Goal: Information Seeking & Learning: Understand process/instructions

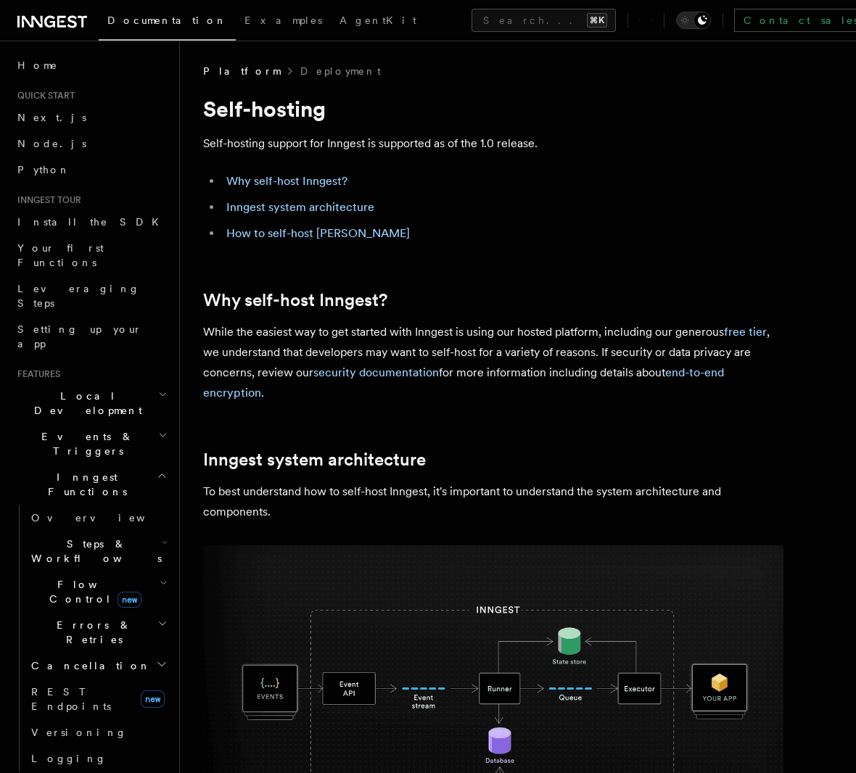
click at [281, 145] on p "Self-hosting support for Inngest is supported as of the 1.0 release." at bounding box center [493, 143] width 580 height 20
click at [317, 147] on p "Self-hosting support for Inngest is supported as of the 1.0 release." at bounding box center [493, 143] width 580 height 20
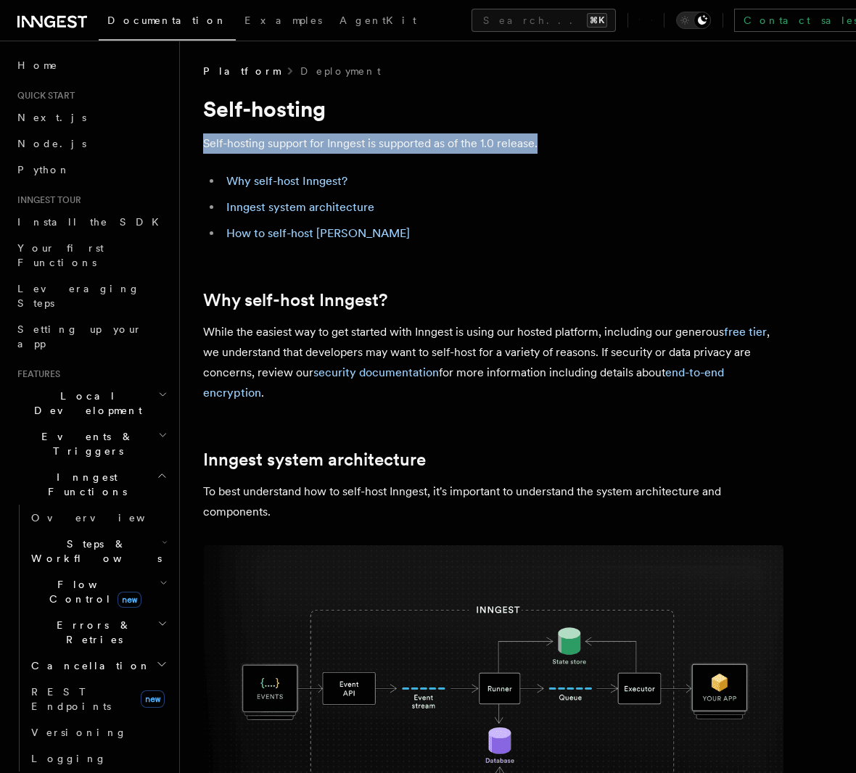
click at [317, 147] on p "Self-hosting support for Inngest is supported as of the 1.0 release." at bounding box center [493, 143] width 580 height 20
click at [476, 141] on p "Self-hosting support for Inngest is supported as of the 1.0 release." at bounding box center [493, 143] width 580 height 20
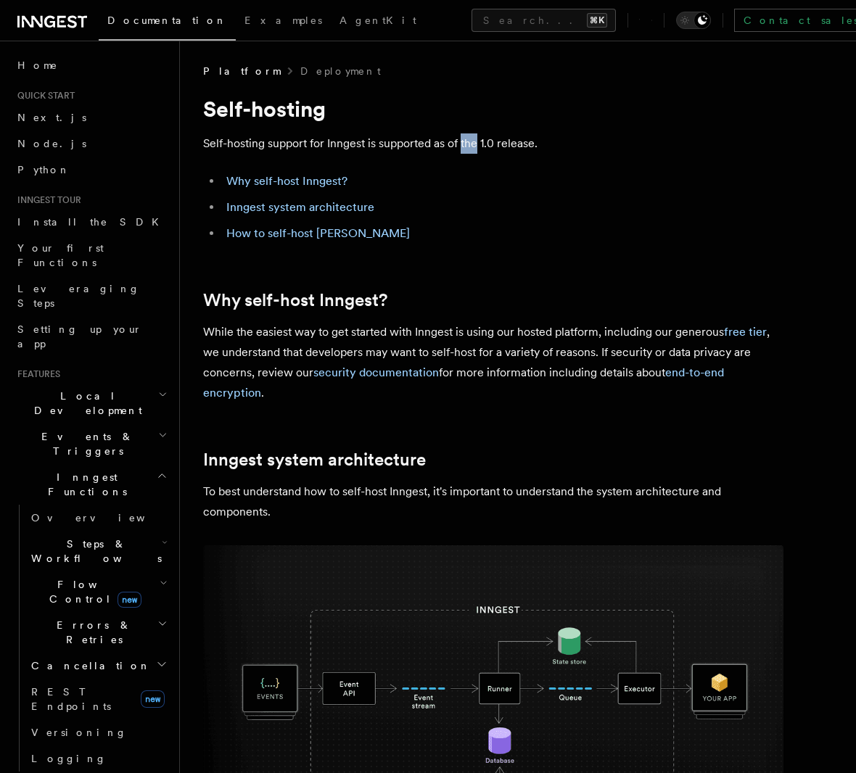
click at [476, 141] on p "Self-hosting support for Inngest is supported as of the 1.0 release." at bounding box center [493, 143] width 580 height 20
click at [481, 310] on h2 "Why self-host Inngest?" at bounding box center [493, 300] width 580 height 20
drag, startPoint x: 481, startPoint y: 310, endPoint x: 466, endPoint y: 315, distance: 16.3
click at [481, 310] on h2 "Why self-host Inngest?" at bounding box center [493, 300] width 580 height 20
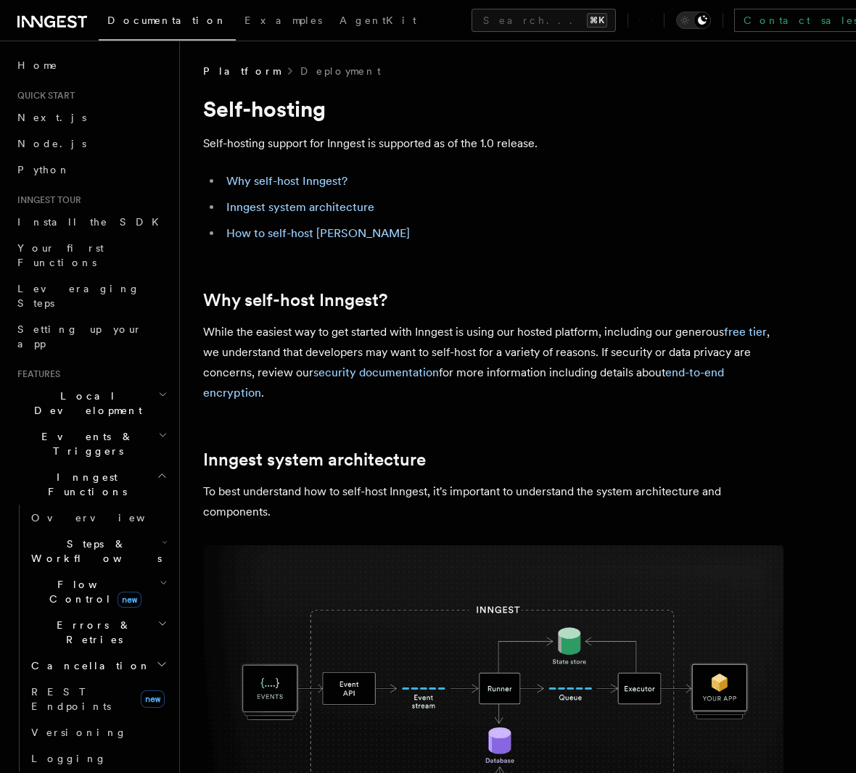
click at [260, 354] on p "While the easiest way to get started with Inngest is using our hosted platform,…" at bounding box center [493, 362] width 580 height 81
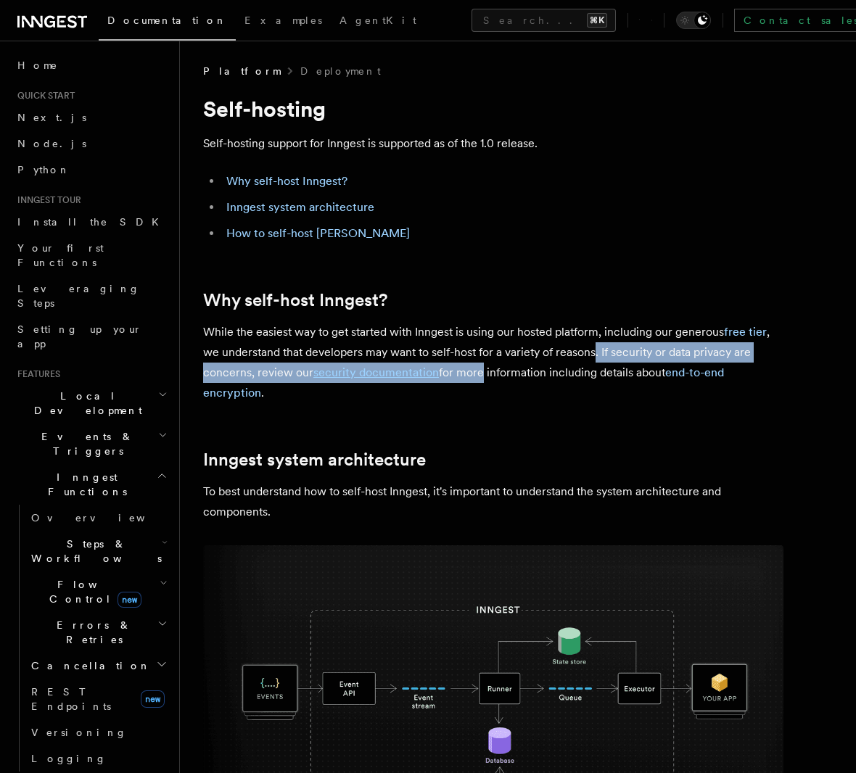
drag, startPoint x: 592, startPoint y: 354, endPoint x: 476, endPoint y: 380, distance: 118.9
click at [476, 380] on p "While the easiest way to get started with Inngest is using our hosted platform,…" at bounding box center [493, 362] width 580 height 81
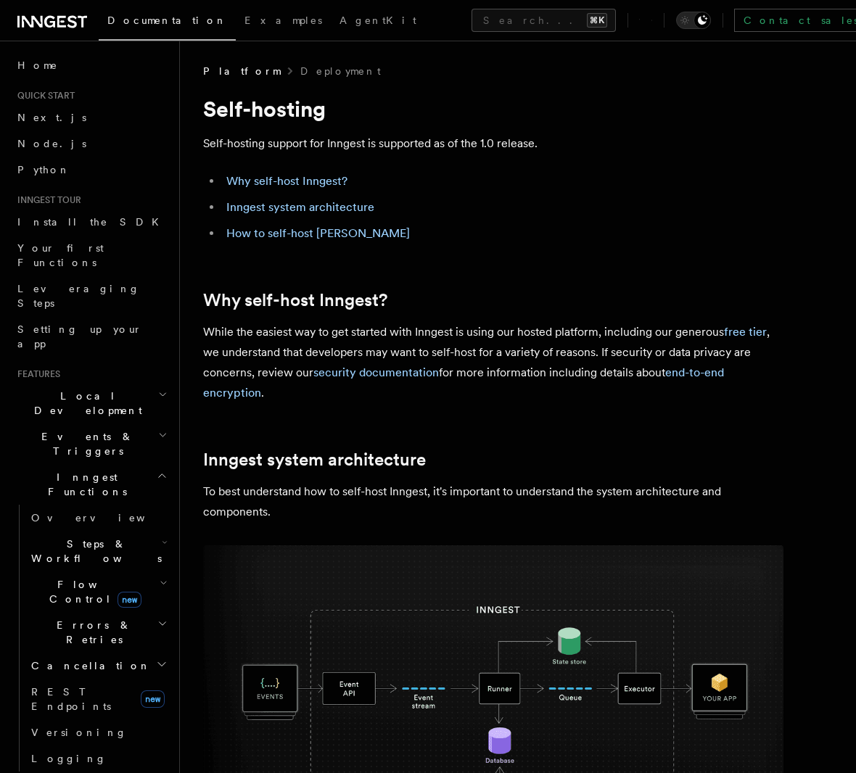
drag, startPoint x: 485, startPoint y: 411, endPoint x: 296, endPoint y: 471, distance: 198.4
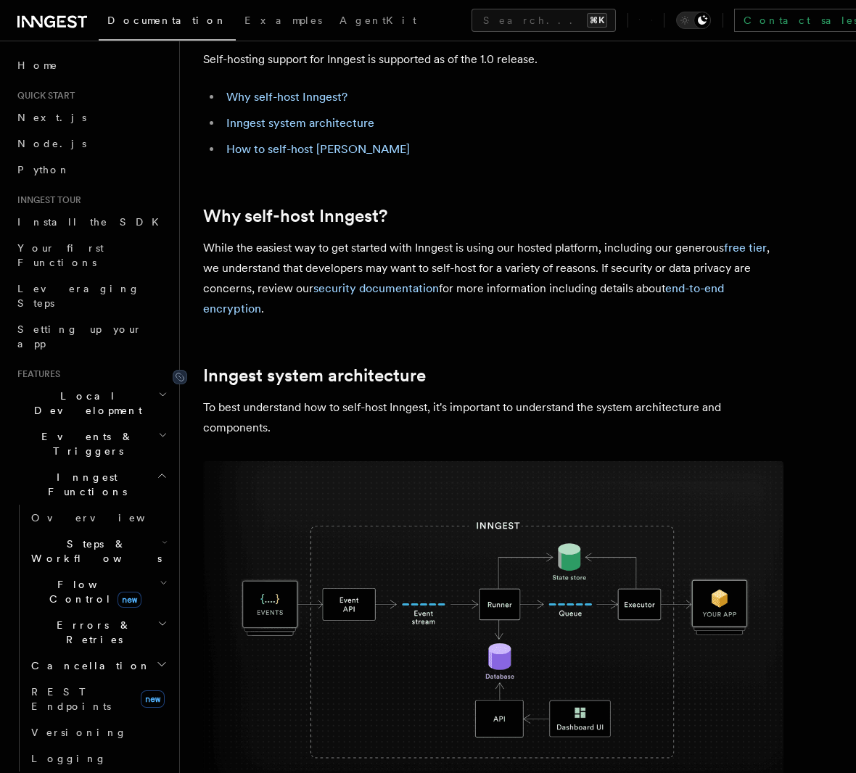
scroll to position [83, 0]
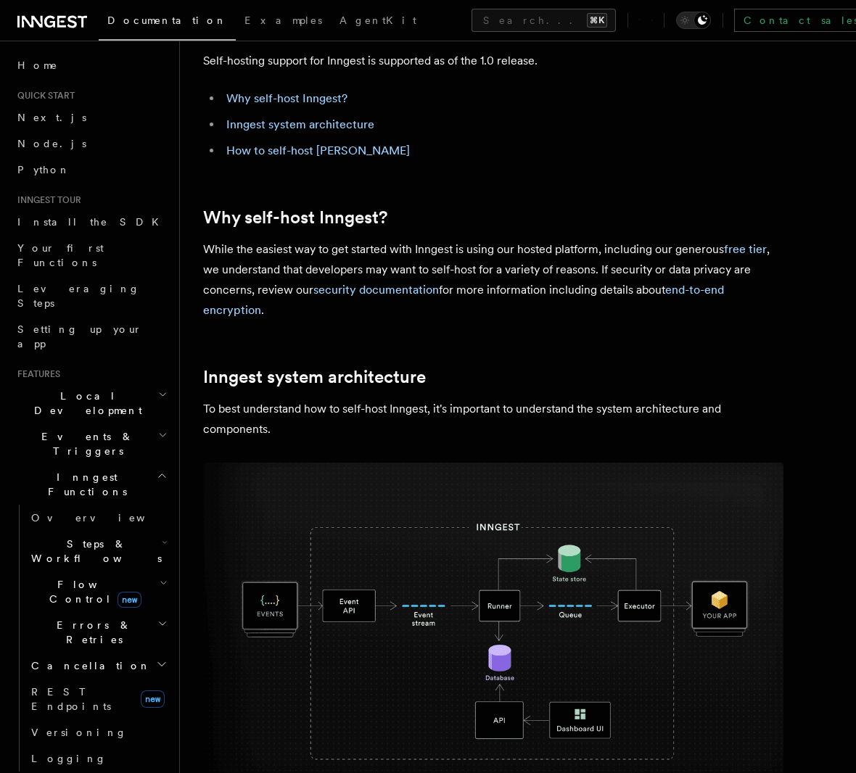
click at [629, 408] on p "To best understand how to self-host Inngest, it's important to understand the s…" at bounding box center [493, 419] width 580 height 41
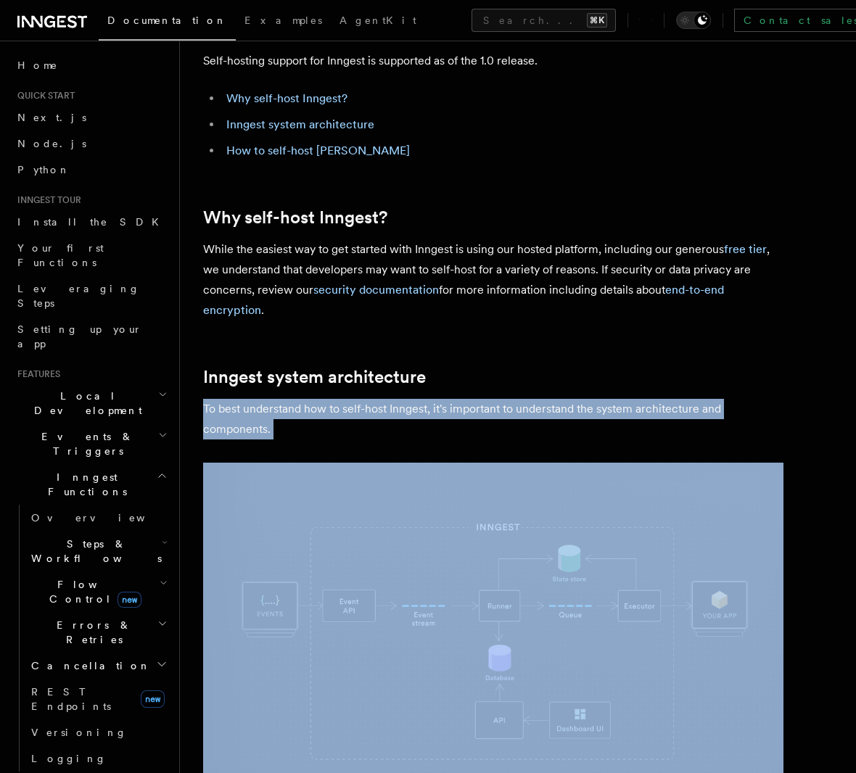
drag, startPoint x: 629, startPoint y: 408, endPoint x: 525, endPoint y: 426, distance: 105.3
click at [629, 408] on p "To best understand how to self-host Inngest, it's important to understand the s…" at bounding box center [493, 419] width 580 height 41
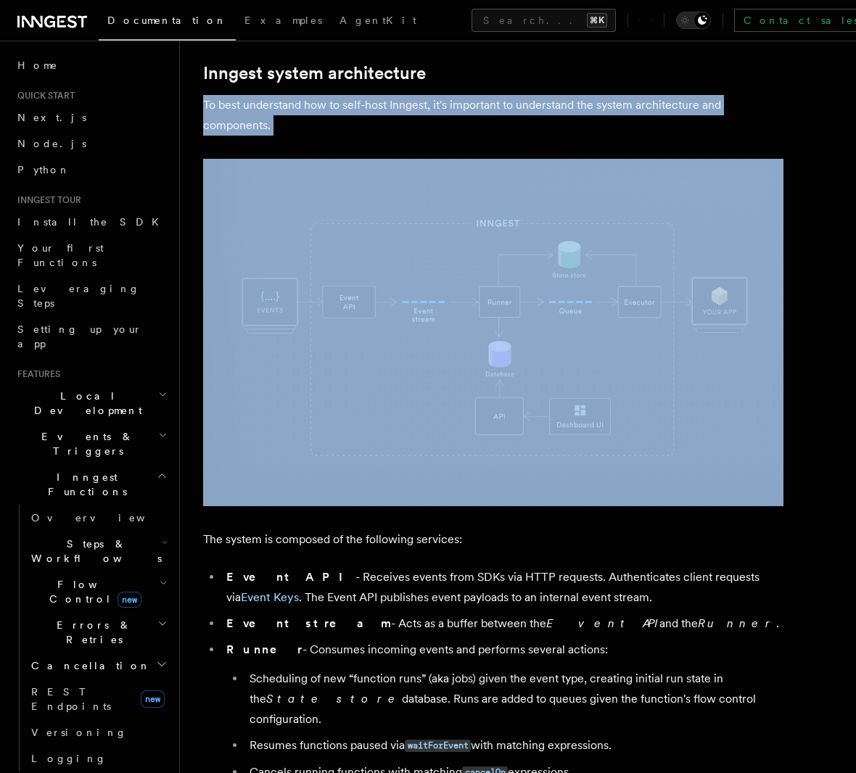
scroll to position [393, 0]
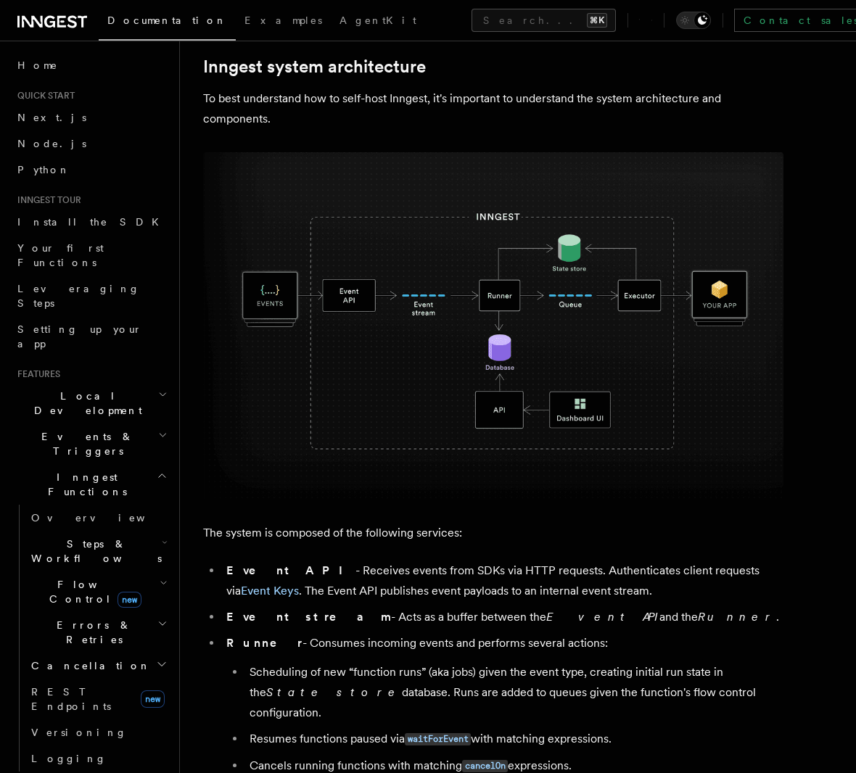
click at [282, 534] on p "The system is composed of the following services:" at bounding box center [493, 533] width 580 height 20
click at [342, 535] on p "The system is composed of the following services:" at bounding box center [493, 533] width 580 height 20
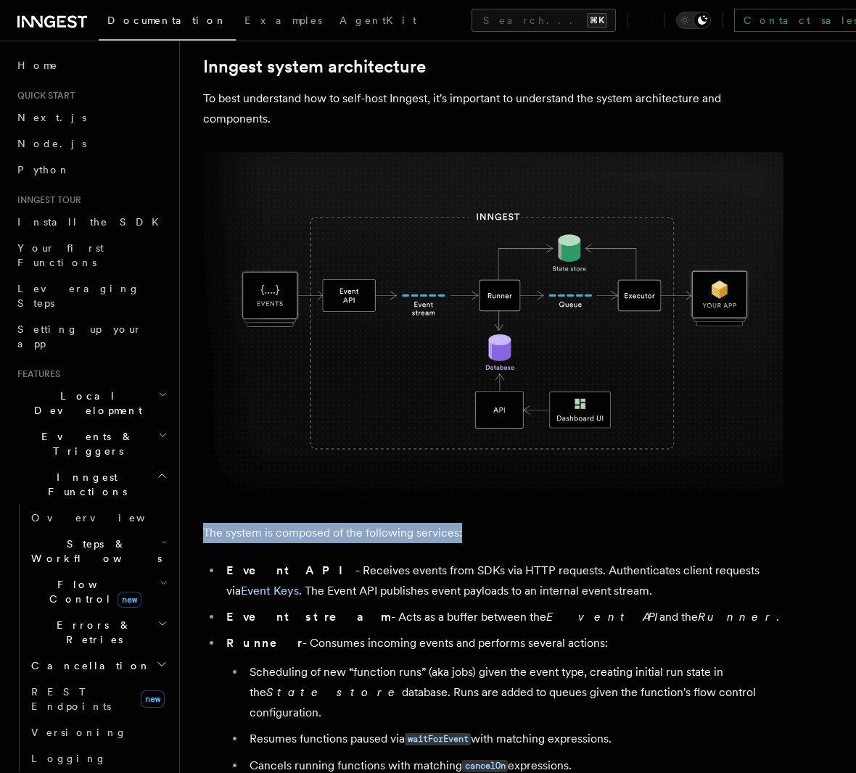
click at [227, 574] on strong "Event API" at bounding box center [290, 571] width 129 height 14
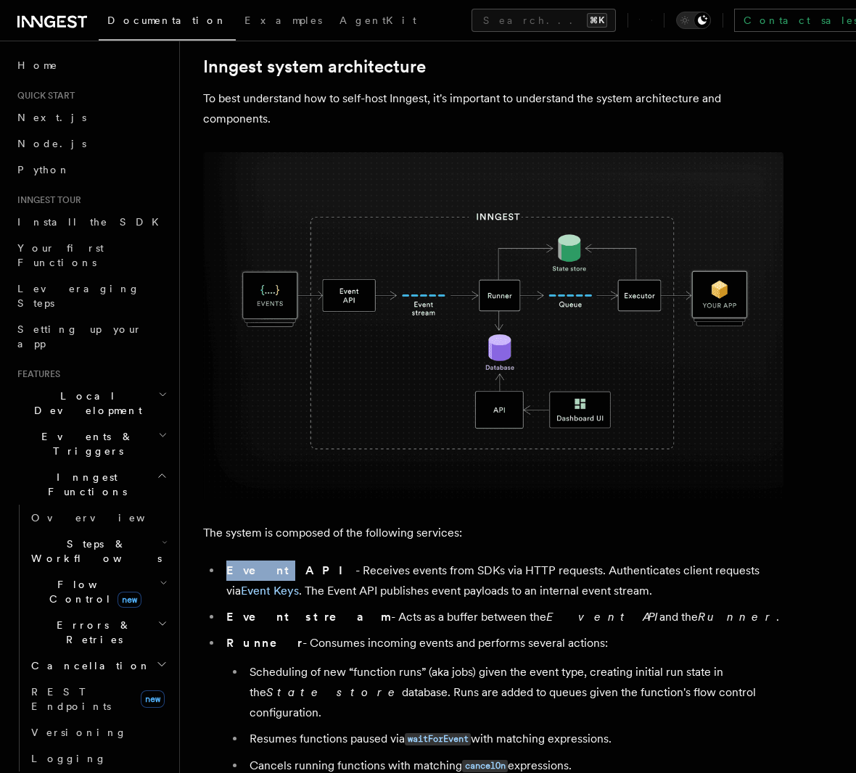
drag, startPoint x: 227, startPoint y: 574, endPoint x: 234, endPoint y: 576, distance: 7.6
click at [227, 574] on strong "Event API" at bounding box center [290, 571] width 129 height 14
click at [268, 571] on strong "Event API" at bounding box center [290, 571] width 129 height 14
drag, startPoint x: 286, startPoint y: 569, endPoint x: 402, endPoint y: 574, distance: 116.2
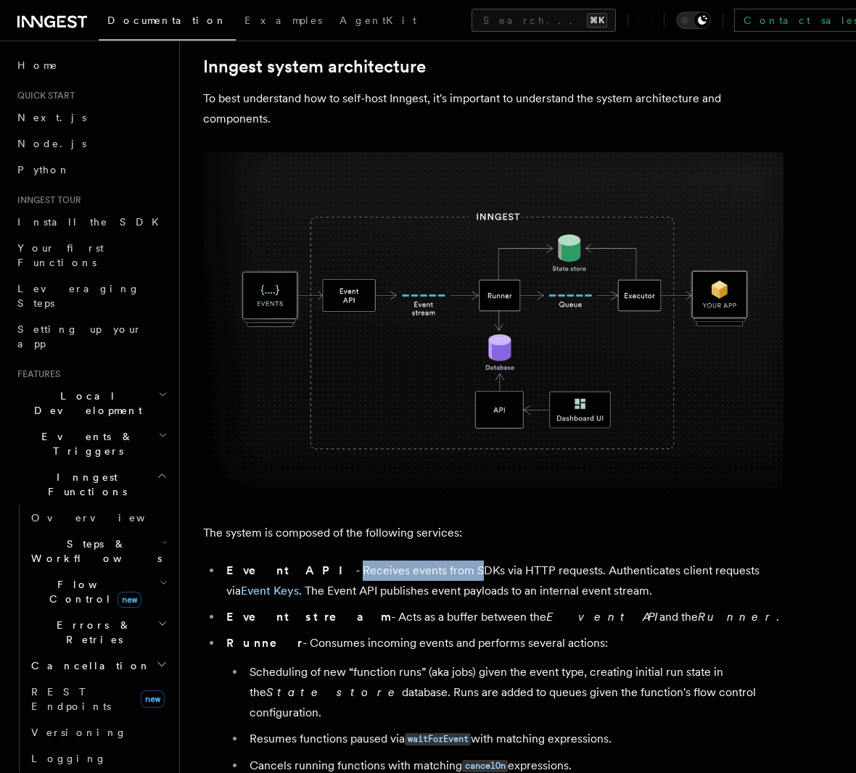
click at [402, 574] on li "Event API - Receives events from SDKs via HTTP requests. Authenticates client r…" at bounding box center [502, 581] width 561 height 41
click at [430, 576] on li "Event API - Receives events from SDKs via HTTP requests. Authenticates client r…" at bounding box center [502, 581] width 561 height 41
drag, startPoint x: 529, startPoint y: 571, endPoint x: 617, endPoint y: 572, distance: 88.5
click at [610, 572] on li "Event API - Receives events from SDKs via HTTP requests. Authenticates client r…" at bounding box center [502, 581] width 561 height 41
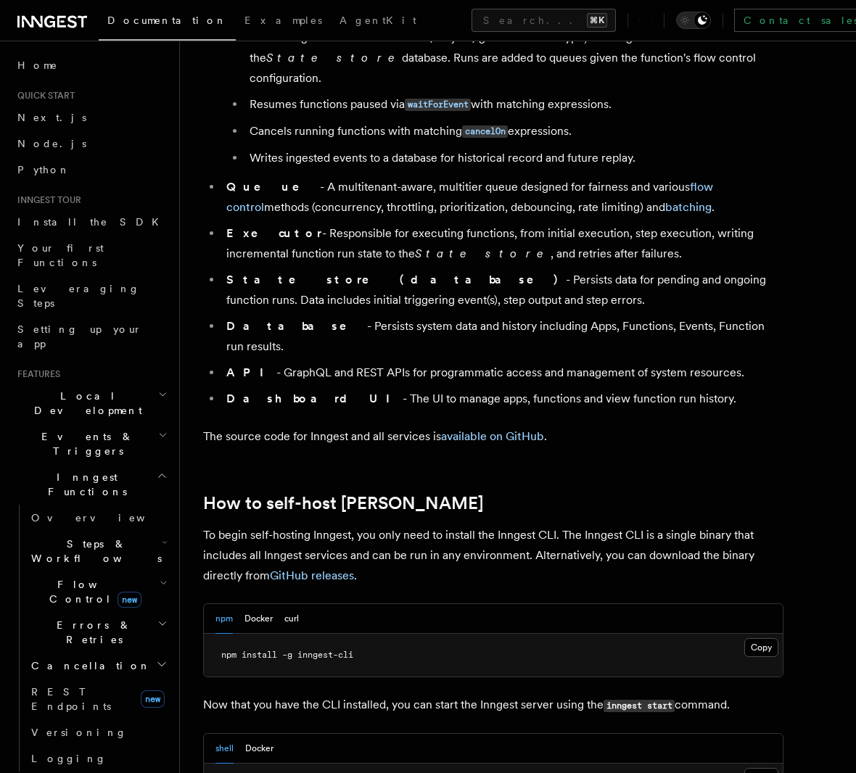
scroll to position [1044, 0]
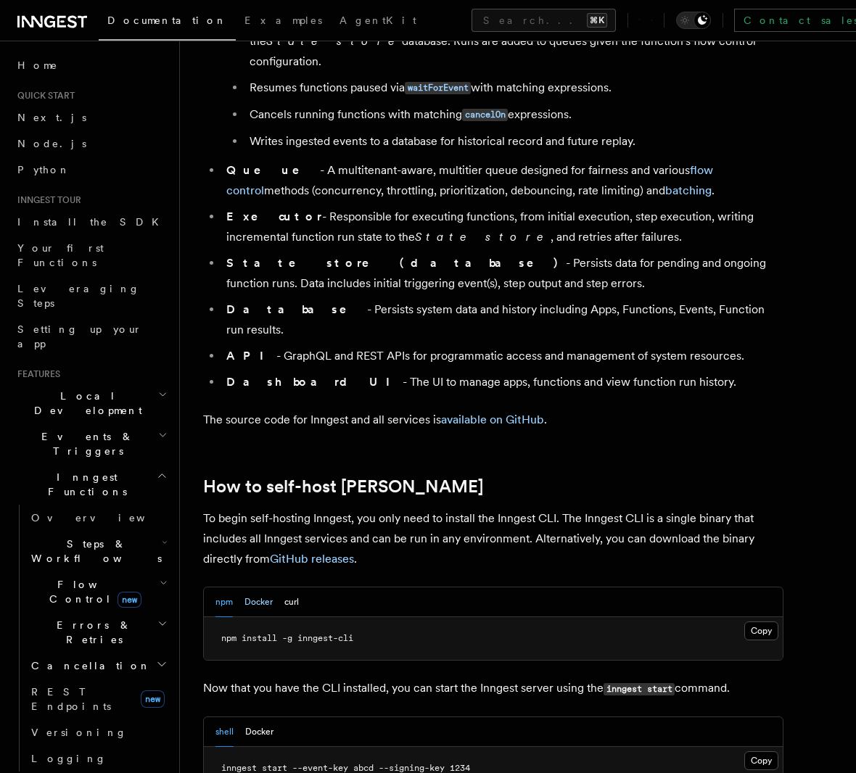
click at [261, 587] on button "Docker" at bounding box center [258, 602] width 28 height 30
click at [226, 587] on button "npm" at bounding box center [223, 602] width 17 height 30
click at [560, 508] on p "To begin self-hosting Inngest, you only need to install the Inngest CLI. The In…" at bounding box center [493, 538] width 580 height 61
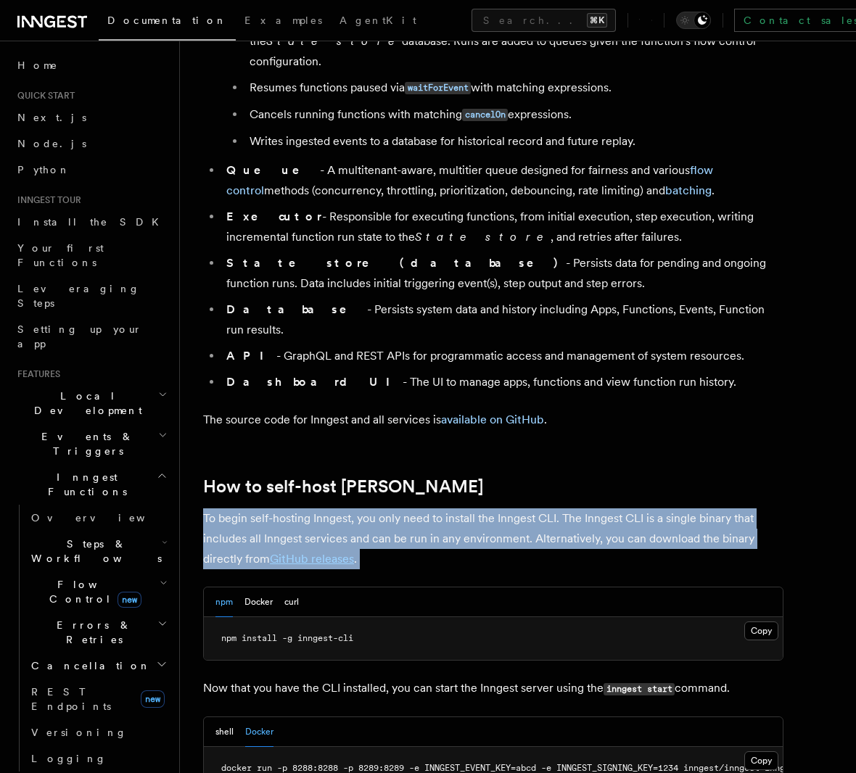
click at [560, 508] on p "To begin self-hosting Inngest, you only need to install the Inngest CLI. The In…" at bounding box center [493, 538] width 580 height 61
click at [669, 508] on p "To begin self-hosting Inngest, you only need to install the Inngest CLI. The In…" at bounding box center [493, 538] width 580 height 61
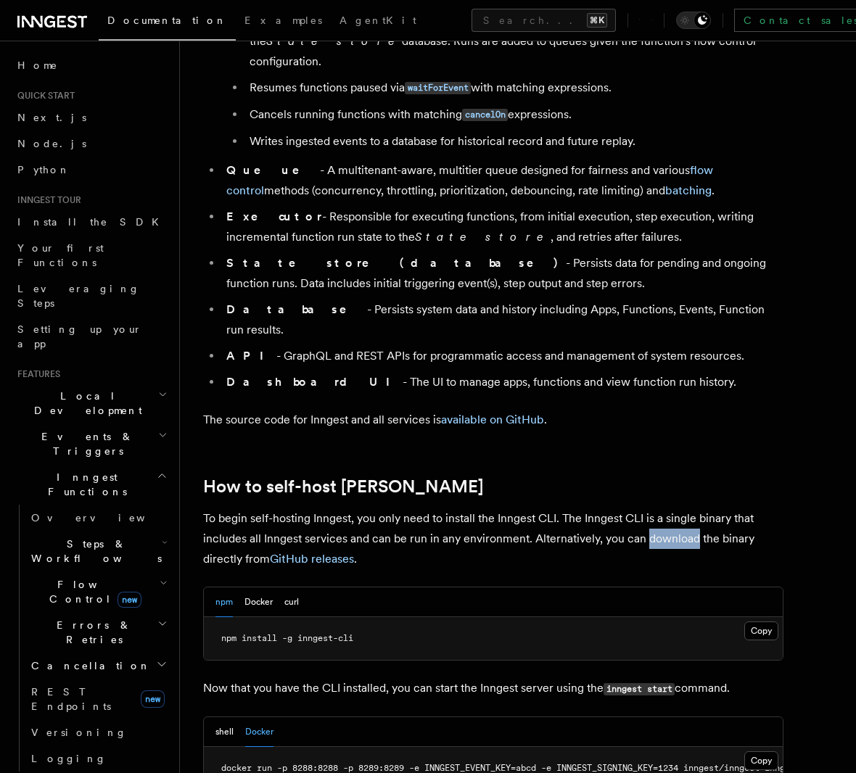
click at [669, 508] on p "To begin self-hosting Inngest, you only need to install the Inngest CLI. The In…" at bounding box center [493, 538] width 580 height 61
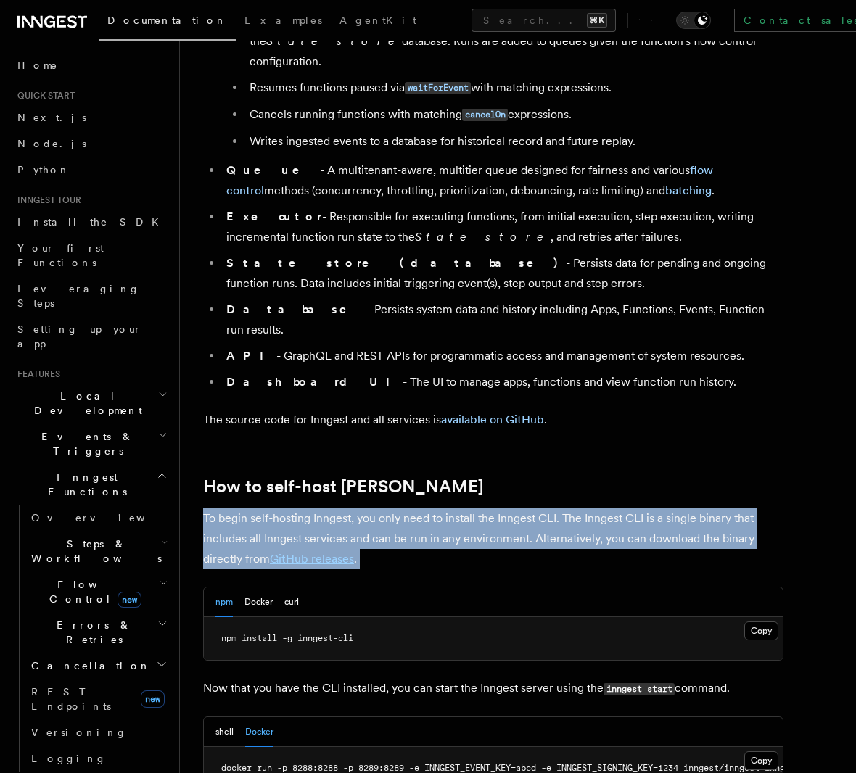
drag, startPoint x: 669, startPoint y: 500, endPoint x: 579, endPoint y: 511, distance: 90.7
click at [669, 508] on p "To begin self-hosting Inngest, you only need to install the Inngest CLI. The In…" at bounding box center [493, 538] width 580 height 61
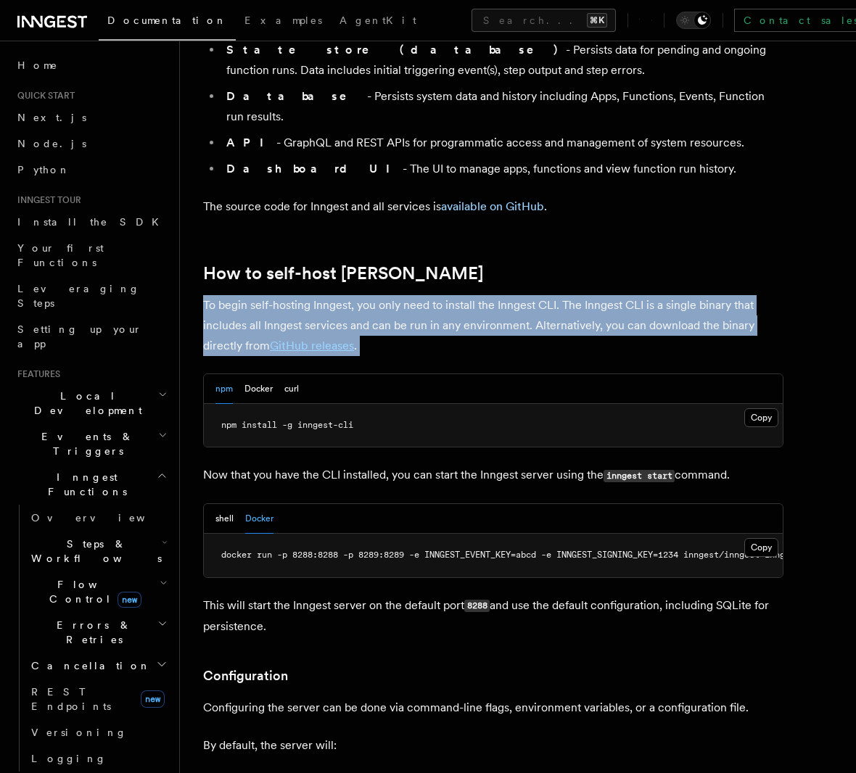
scroll to position [1261, 0]
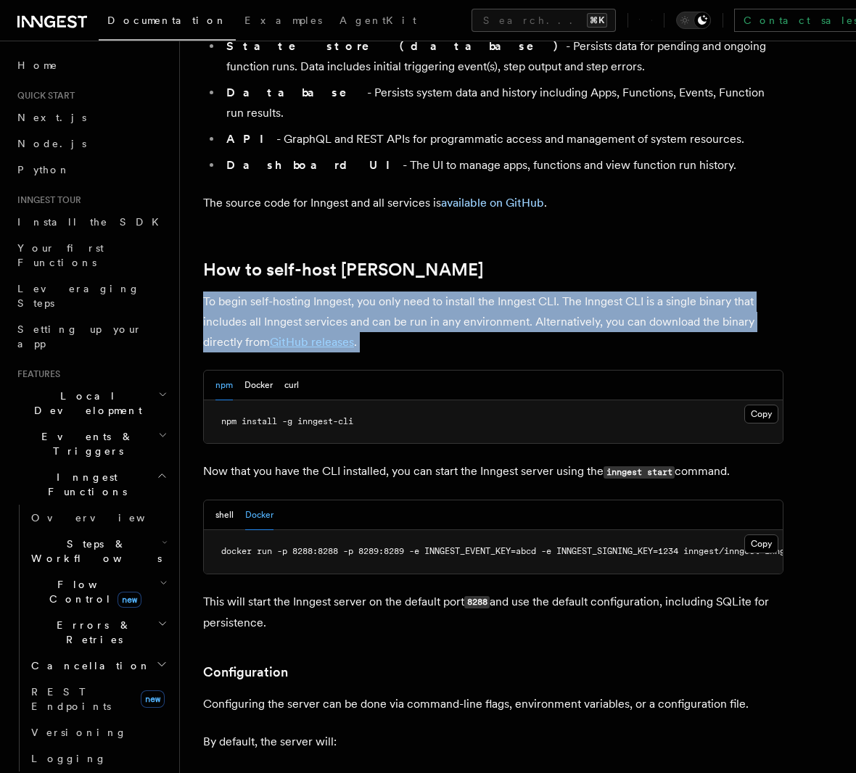
click at [223, 371] on button "npm" at bounding box center [223, 386] width 17 height 30
click at [226, 500] on button "shell" at bounding box center [224, 515] width 18 height 30
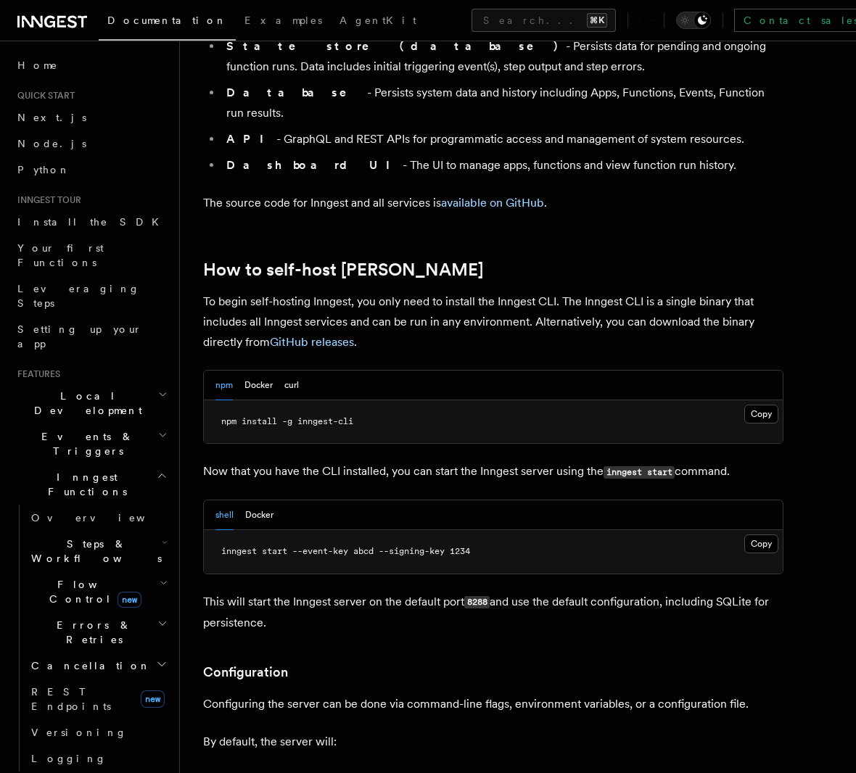
click at [461, 546] on span "inngest start --event-key abcd --signing-key 1234" at bounding box center [345, 551] width 249 height 10
click at [262, 371] on button "Docker" at bounding box center [258, 386] width 28 height 30
click at [226, 371] on button "npm" at bounding box center [223, 386] width 17 height 30
click at [226, 500] on button "shell" at bounding box center [224, 515] width 18 height 30
click at [515, 592] on p "This will start the Inngest server on the default port 8288 and use the default…" at bounding box center [493, 612] width 580 height 41
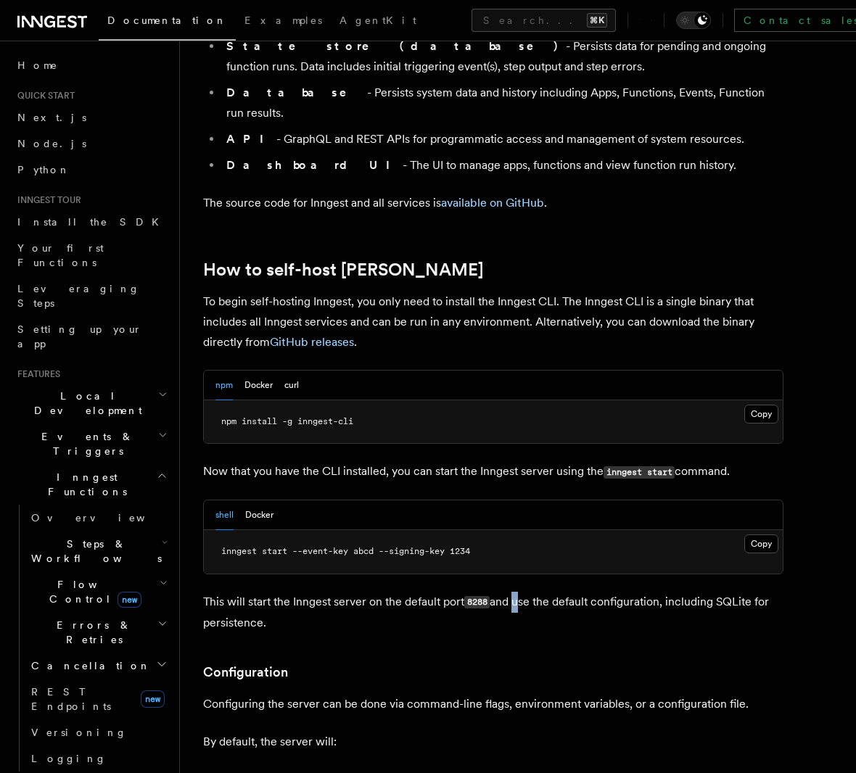
click at [515, 592] on p "This will start the Inngest server on the default port 8288 and use the default…" at bounding box center [493, 612] width 580 height 41
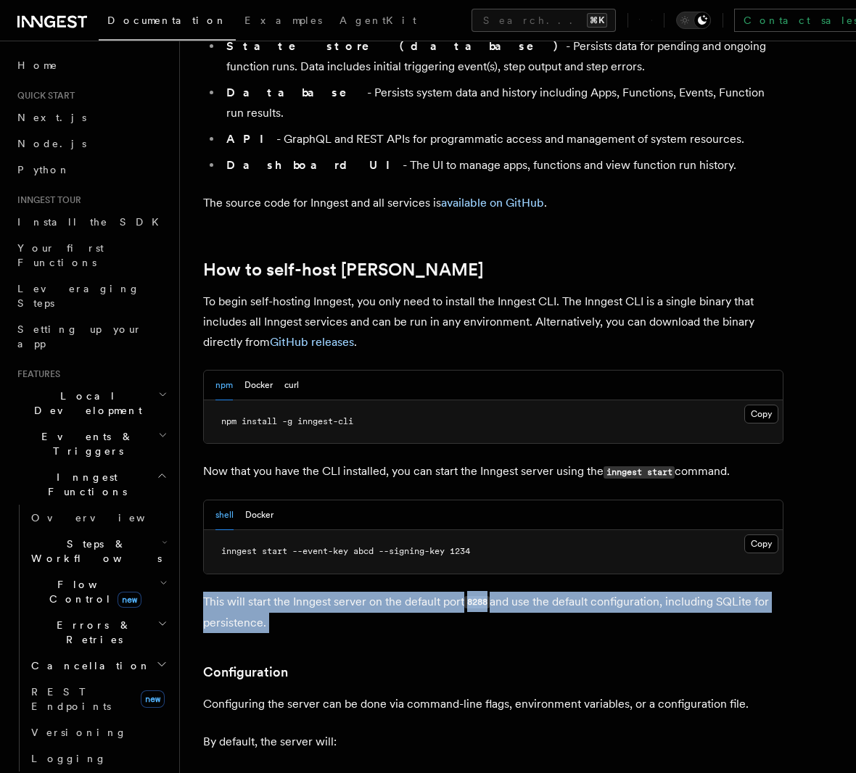
click at [515, 592] on p "This will start the Inngest server on the default port 8288 and use the default…" at bounding box center [493, 612] width 580 height 41
click at [657, 592] on p "This will start the Inngest server on the default port 8288 and use the default…" at bounding box center [493, 612] width 580 height 41
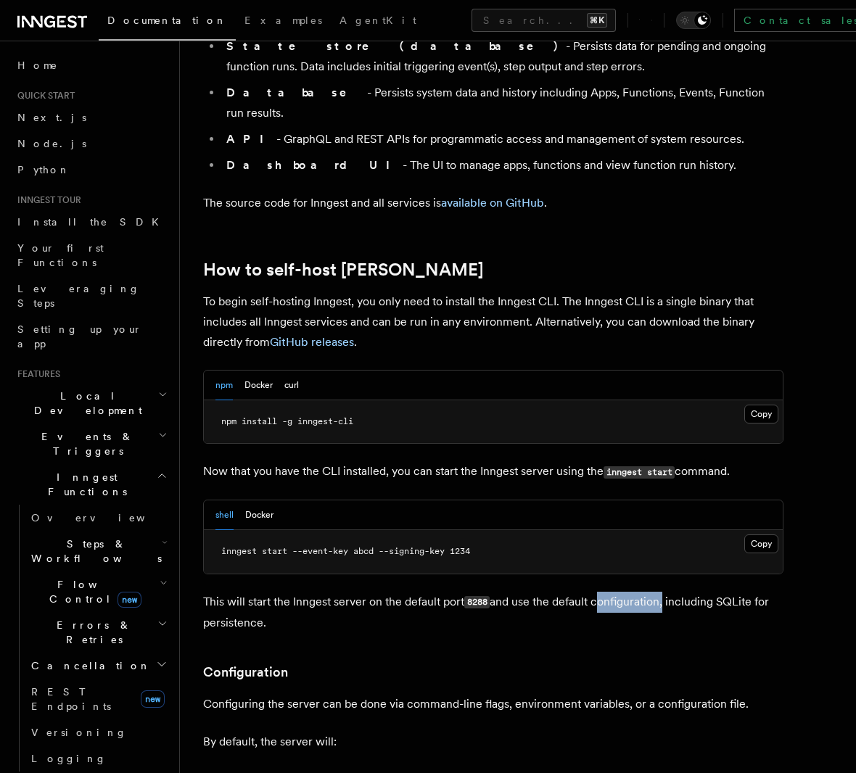
click at [657, 592] on p "This will start the Inngest server on the default port 8288 and use the default…" at bounding box center [493, 612] width 580 height 41
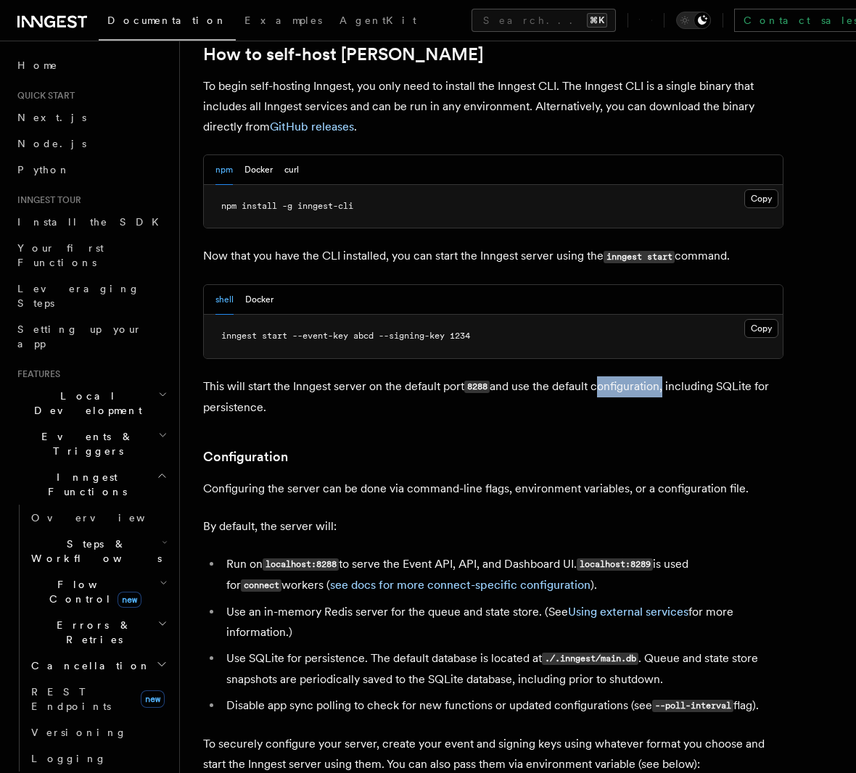
scroll to position [1480, 0]
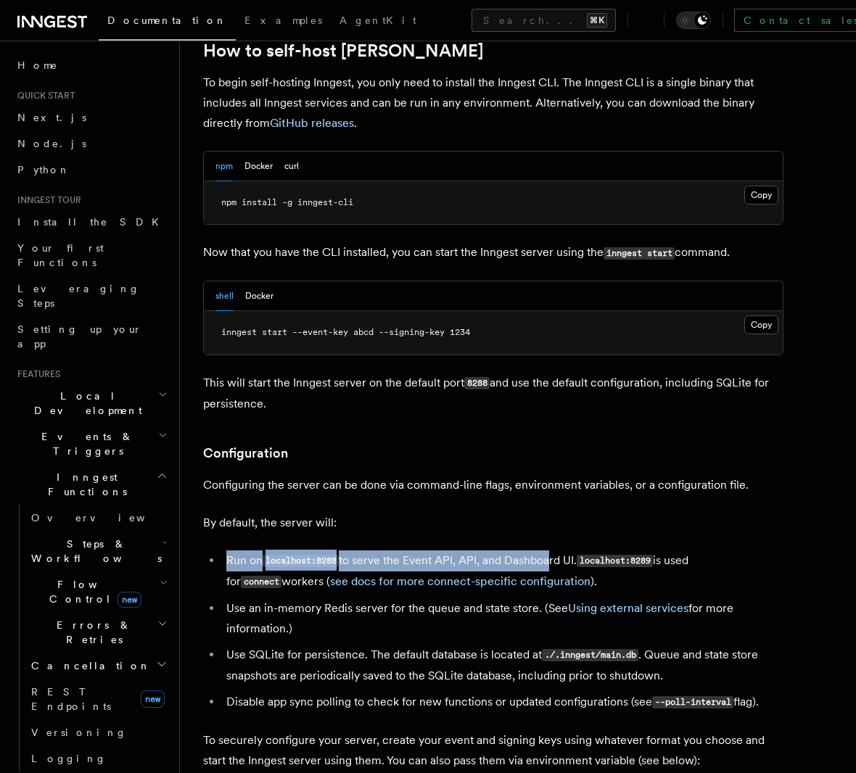
drag, startPoint x: 226, startPoint y: 521, endPoint x: 550, endPoint y: 519, distance: 324.9
click at [550, 550] on li "Run on localhost:8288 to serve the Event API, API, and Dashboard UI. localhost:…" at bounding box center [502, 571] width 561 height 42
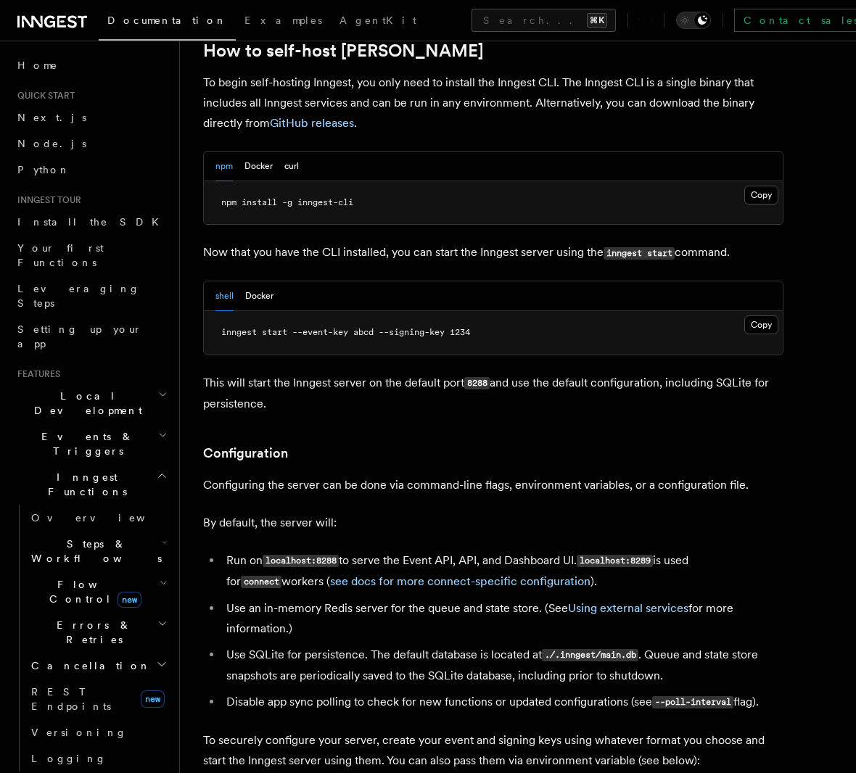
click at [337, 645] on li "Use SQLite for persistence. The default database is located at ./.inngest/main.…" at bounding box center [502, 665] width 561 height 41
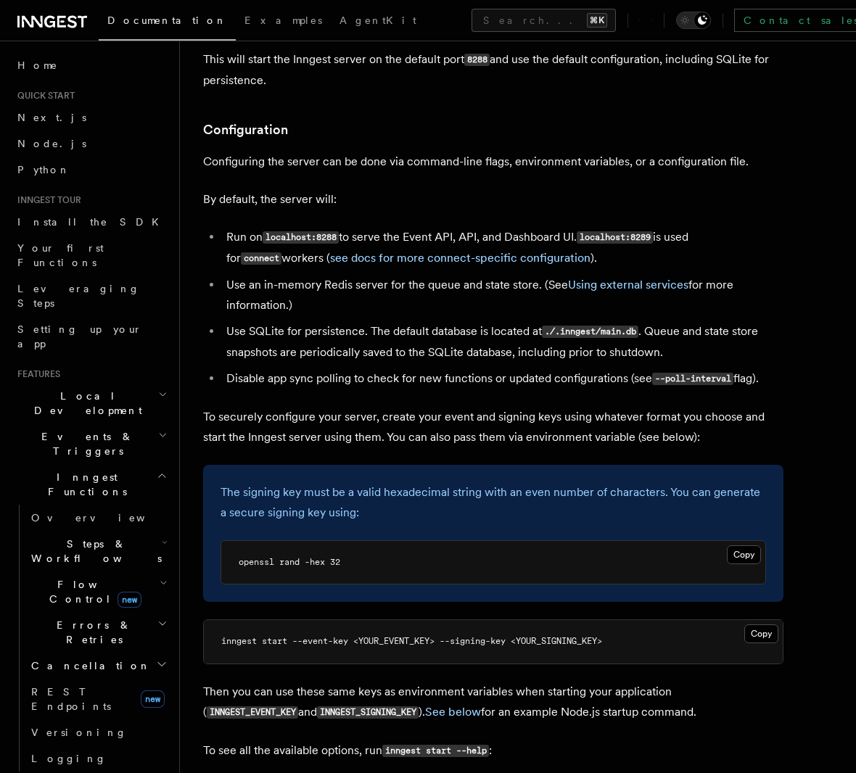
scroll to position [1806, 0]
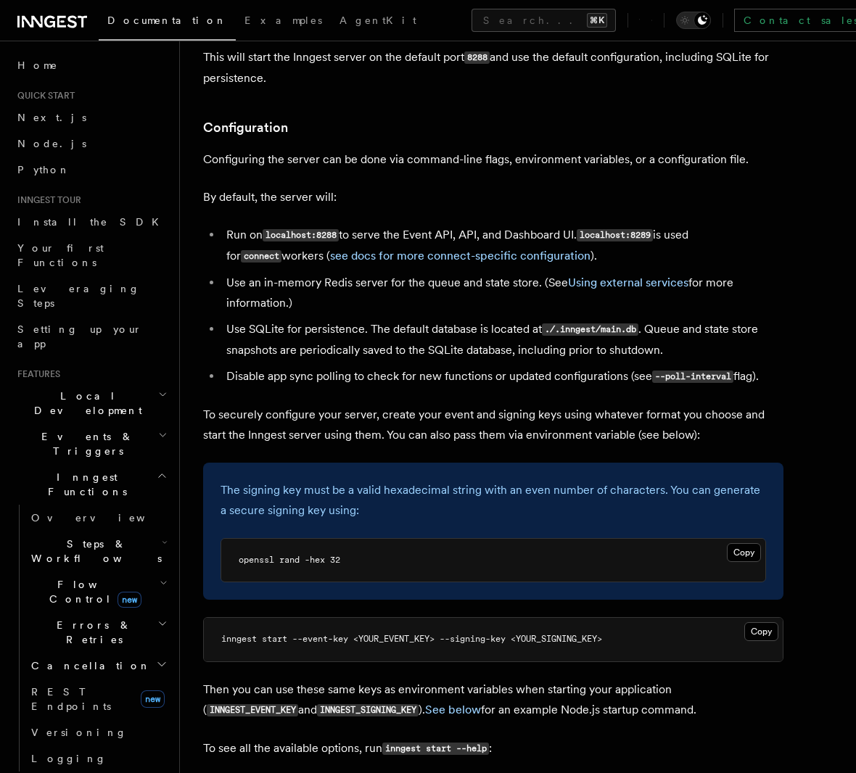
click at [275, 405] on p "To securely configure your server, create your event and signing keys using wha…" at bounding box center [493, 425] width 580 height 41
drag, startPoint x: 275, startPoint y: 380, endPoint x: 284, endPoint y: 379, distance: 9.5
click at [275, 405] on p "To securely configure your server, create your event and signing keys using wha…" at bounding box center [493, 425] width 580 height 41
drag, startPoint x: 680, startPoint y: 379, endPoint x: 315, endPoint y: 400, distance: 365.4
click at [315, 405] on p "To securely configure your server, create your event and signing keys using wha…" at bounding box center [493, 425] width 580 height 41
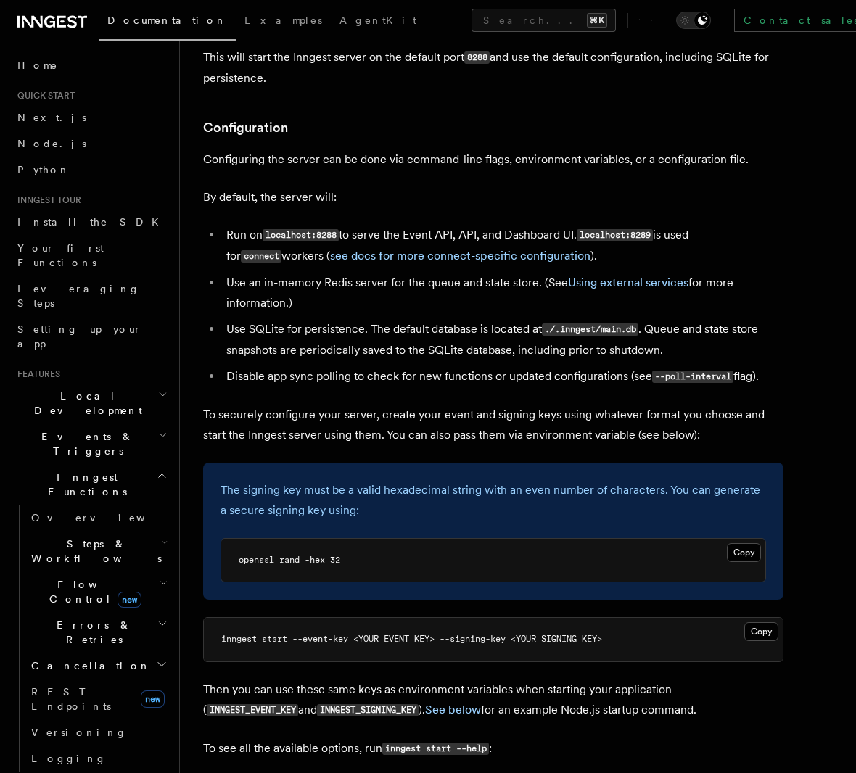
click at [345, 480] on p "The signing key must be a valid hexadecimal string with an even number of chara…" at bounding box center [492, 500] width 545 height 41
click at [462, 480] on p "The signing key must be a valid hexadecimal string with an even number of chara…" at bounding box center [492, 500] width 545 height 41
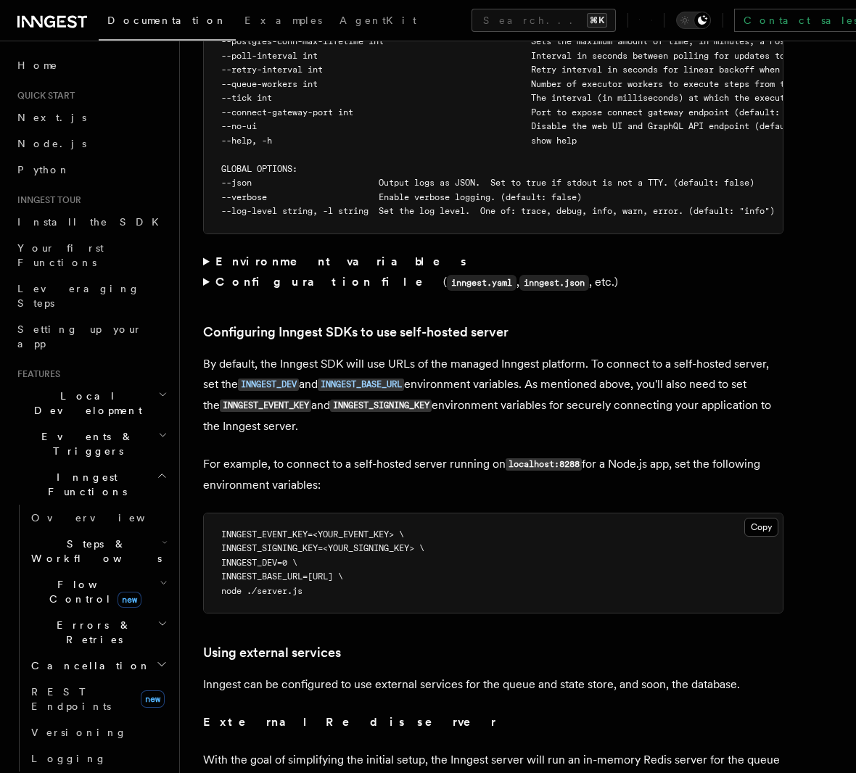
scroll to position [2893, 0]
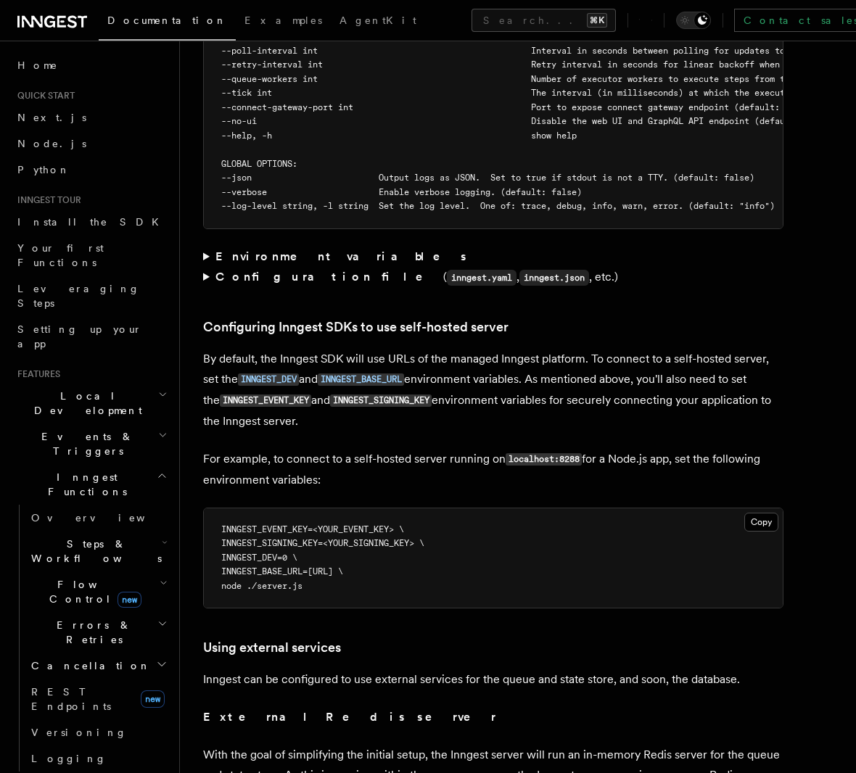
drag, startPoint x: 582, startPoint y: 317, endPoint x: 536, endPoint y: 376, distance: 74.4
click at [536, 376] on p "By default, the Inngest SDK will use URLs of the managed Inngest platform. To c…" at bounding box center [493, 390] width 580 height 83
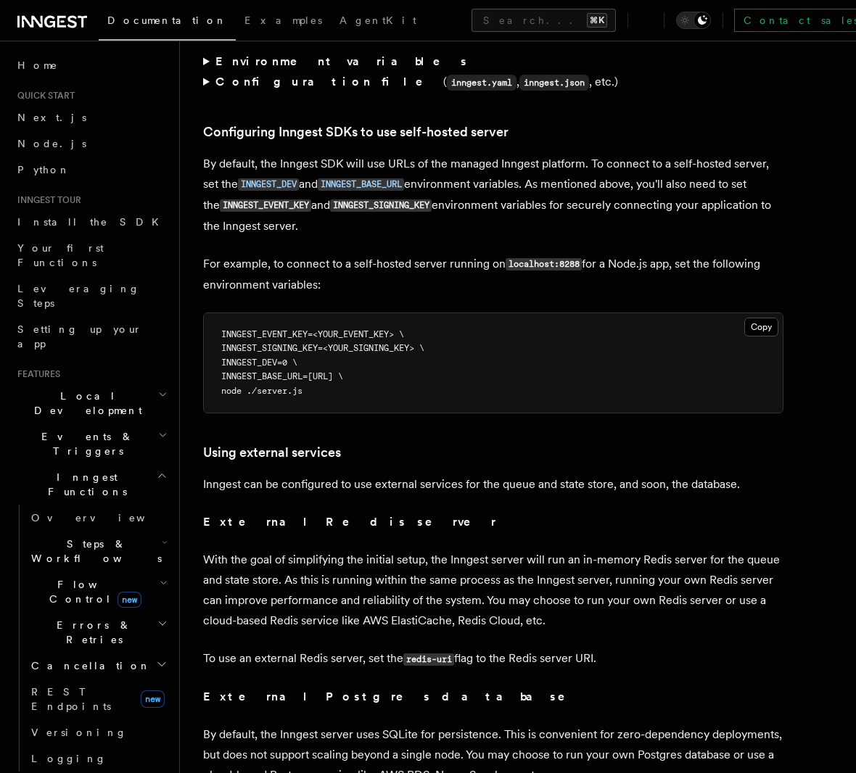
scroll to position [3211, 0]
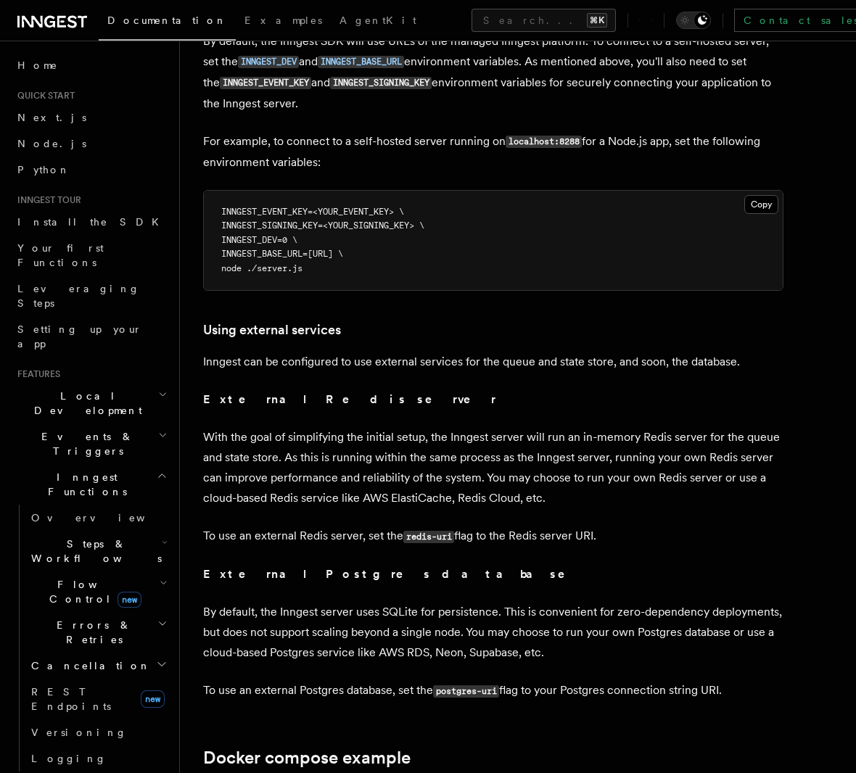
click at [305, 427] on p "With the goal of simplifying the initial setup, the Inngest server will run an …" at bounding box center [493, 467] width 580 height 81
drag, startPoint x: 424, startPoint y: 395, endPoint x: 578, endPoint y: 395, distance: 153.8
click at [578, 427] on p "With the goal of simplifying the initial setup, the Inngest server will run an …" at bounding box center [493, 467] width 580 height 81
drag, startPoint x: 673, startPoint y: 400, endPoint x: 747, endPoint y: 401, distance: 74.0
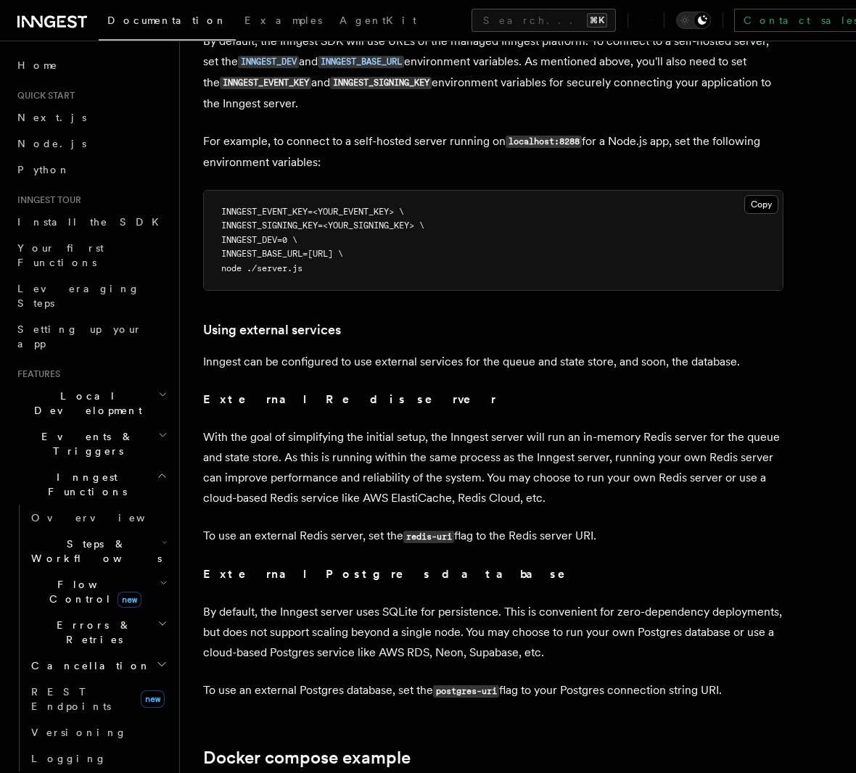
click at [779, 427] on p "With the goal of simplifying the initial setup, the Inngest server will run an …" at bounding box center [493, 467] width 580 height 81
drag, startPoint x: 741, startPoint y: 400, endPoint x: 276, endPoint y: 419, distance: 464.6
click at [276, 427] on p "With the goal of simplifying the initial setup, the Inngest server will run an …" at bounding box center [493, 467] width 580 height 81
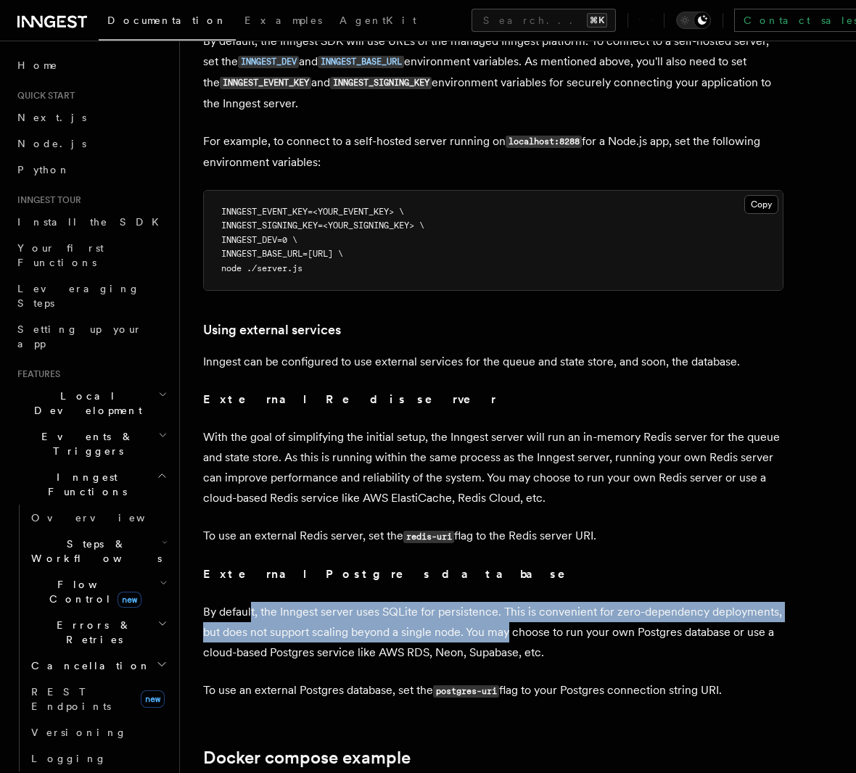
drag, startPoint x: 252, startPoint y: 577, endPoint x: 509, endPoint y: 585, distance: 256.9
click at [509, 602] on p "By default, the Inngest server uses SQLite for persistence. This is convenient …" at bounding box center [493, 632] width 580 height 61
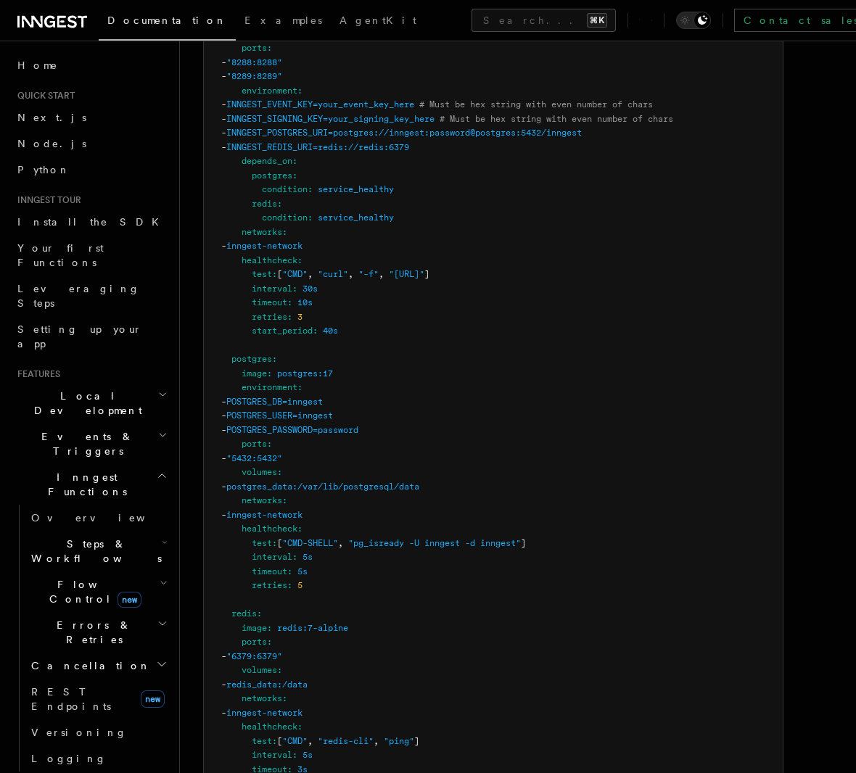
scroll to position [4828, 0]
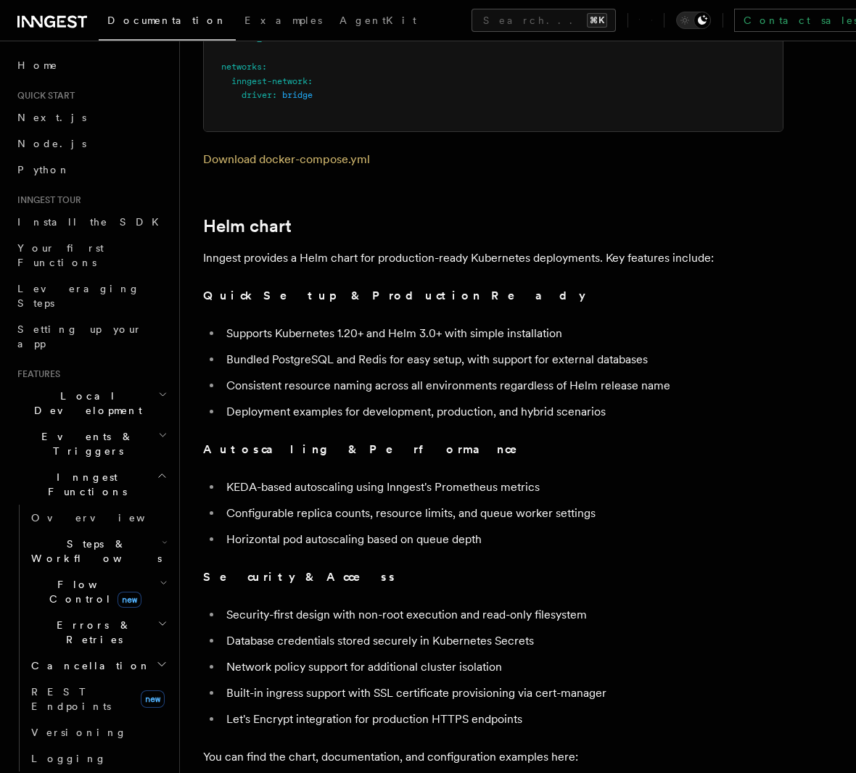
click at [300, 248] on p "Inngest provides a Helm chart for production-ready Kubernetes deployments. Key …" at bounding box center [493, 258] width 580 height 20
click at [350, 248] on p "Inngest provides a Helm chart for production-ready Kubernetes deployments. Key …" at bounding box center [493, 258] width 580 height 20
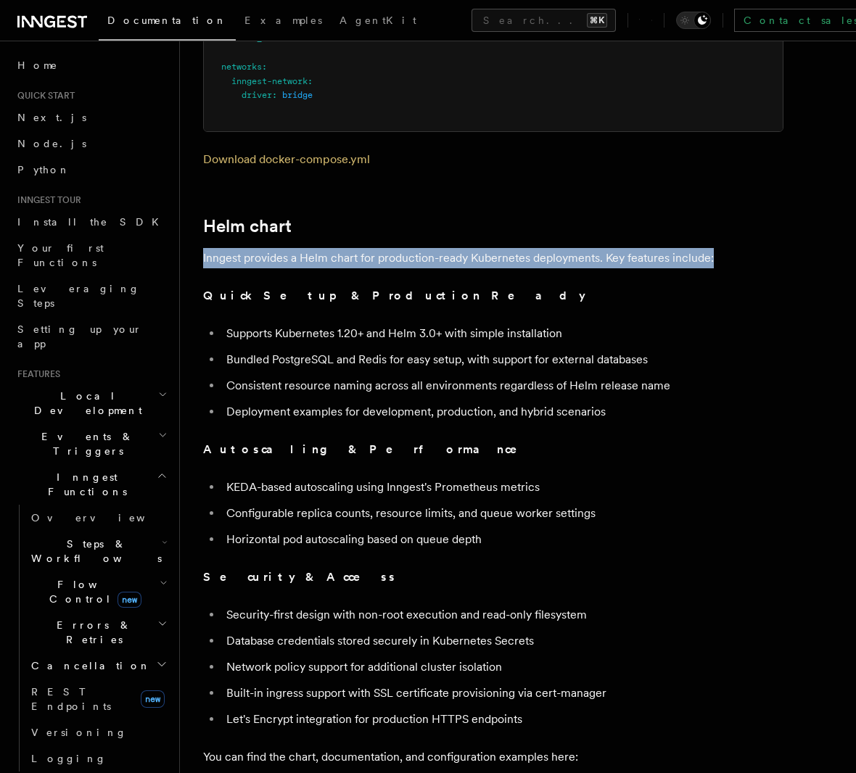
drag, startPoint x: 350, startPoint y: 218, endPoint x: 396, endPoint y: 221, distance: 45.8
click at [350, 248] on p "Inngest provides a Helm chart for production-ready Kubernetes deployments. Key …" at bounding box center [493, 258] width 580 height 20
click at [526, 248] on p "Inngest provides a Helm chart for production-ready Kubernetes deployments. Key …" at bounding box center [493, 258] width 580 height 20
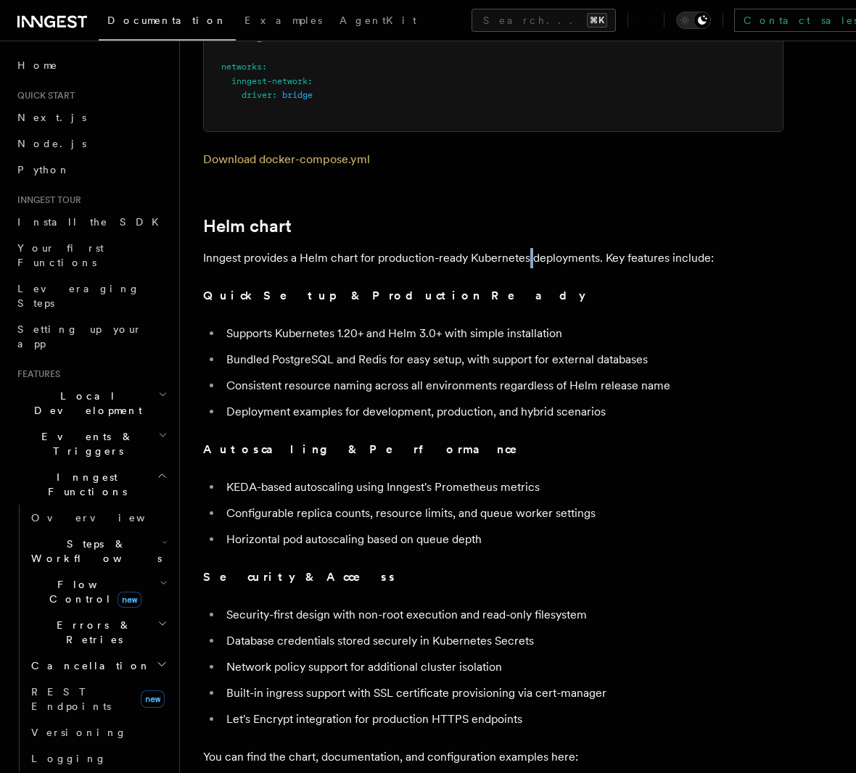
click at [526, 248] on p "Inngest provides a Helm chart for production-ready Kubernetes deployments. Key …" at bounding box center [493, 258] width 580 height 20
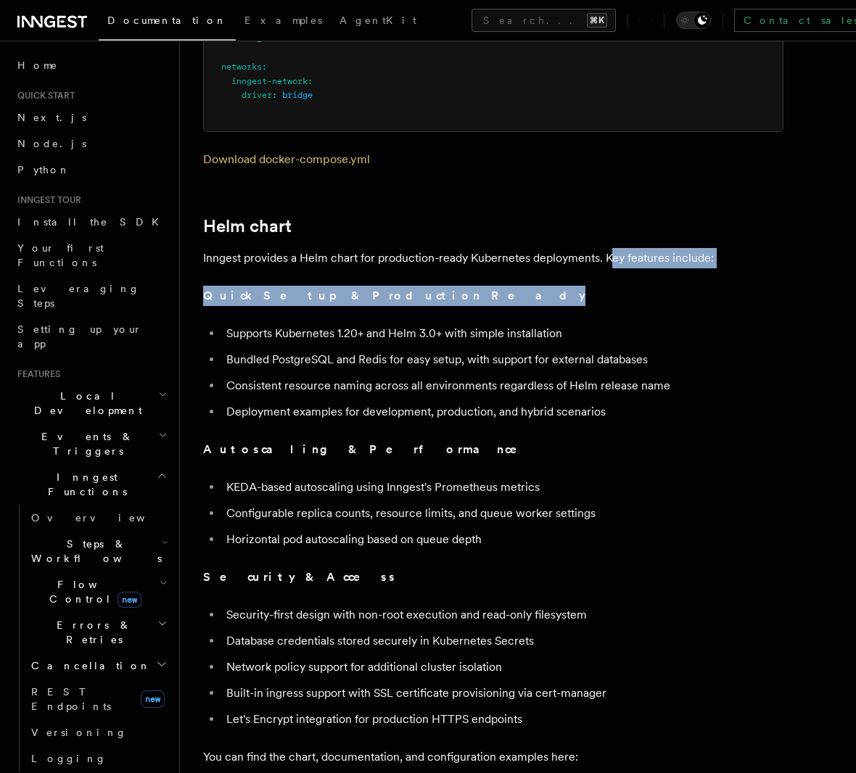
drag, startPoint x: 608, startPoint y: 221, endPoint x: 379, endPoint y: 304, distance: 243.6
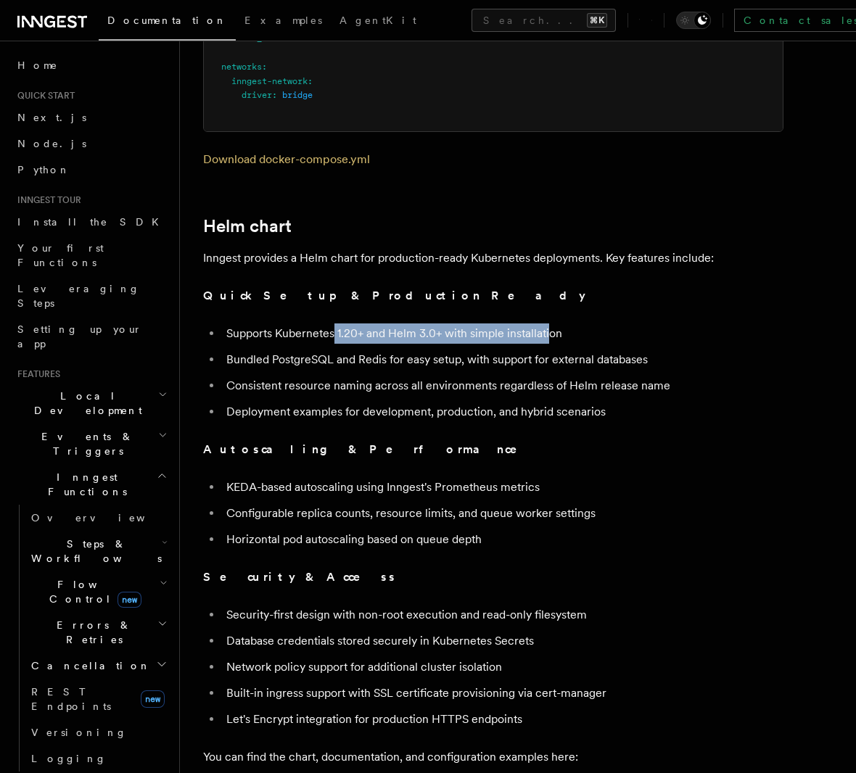
drag, startPoint x: 334, startPoint y: 295, endPoint x: 342, endPoint y: 321, distance: 27.1
click at [550, 323] on li "Supports Kubernetes 1.20+ and Helm 3.0+ with simple installation" at bounding box center [502, 333] width 561 height 20
drag, startPoint x: 230, startPoint y: 319, endPoint x: 342, endPoint y: 321, distance: 111.7
click at [342, 350] on li "Bundled PostgreSQL and Redis for easy setup, with support for external databases" at bounding box center [502, 360] width 561 height 20
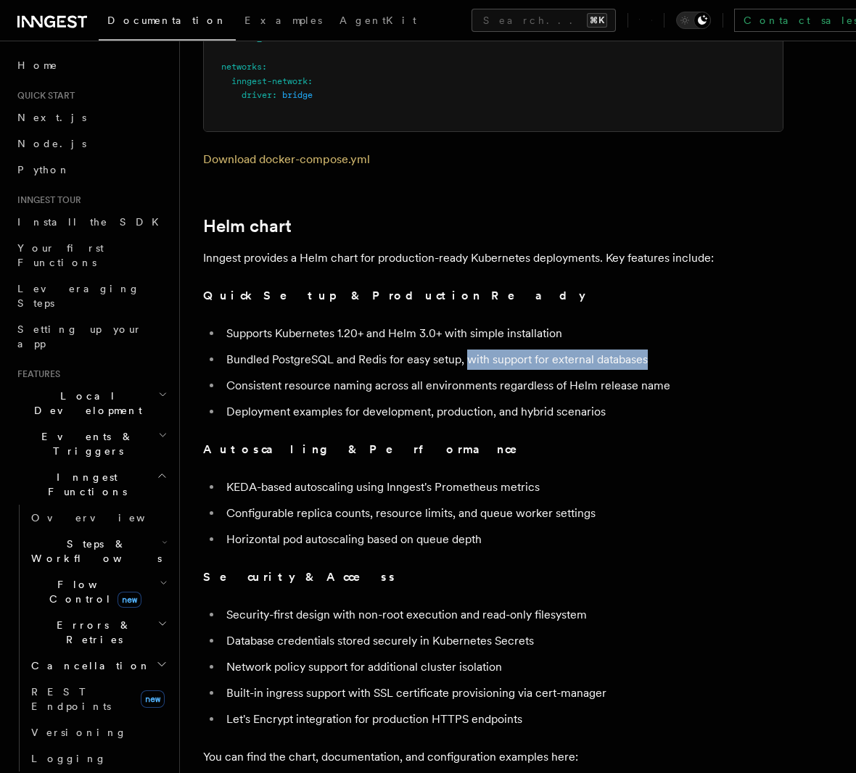
drag, startPoint x: 490, startPoint y: 318, endPoint x: 503, endPoint y: 337, distance: 22.8
click at [660, 350] on li "Bundled PostgreSQL and Redis for easy setup, with support for external databases" at bounding box center [502, 360] width 561 height 20
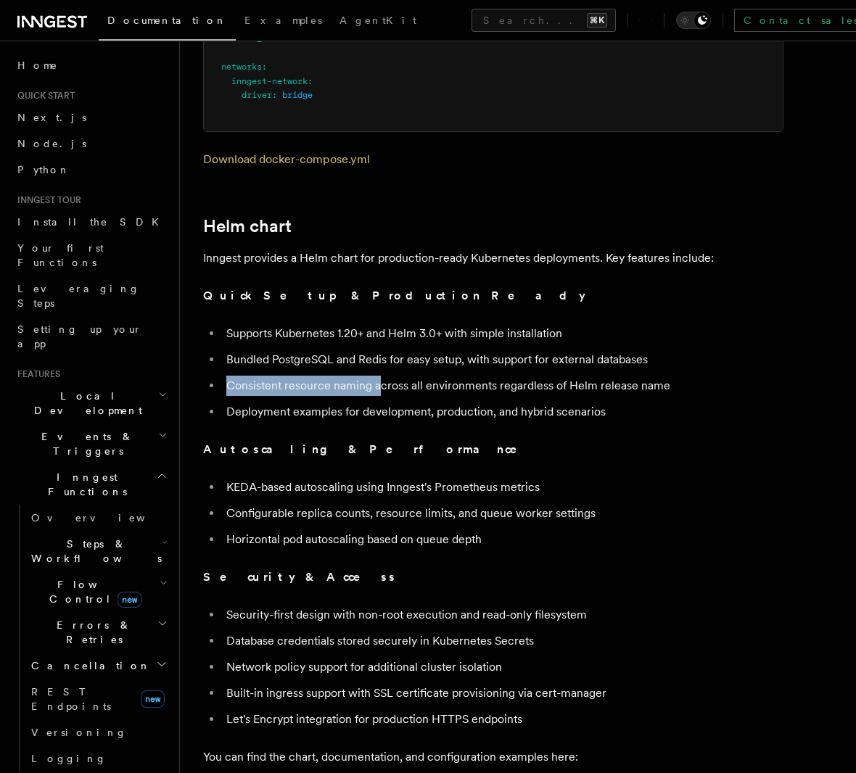
drag, startPoint x: 234, startPoint y: 345, endPoint x: 381, endPoint y: 351, distance: 147.3
click at [381, 376] on li "Consistent resource naming across all environments regardless of Helm release n…" at bounding box center [502, 386] width 561 height 20
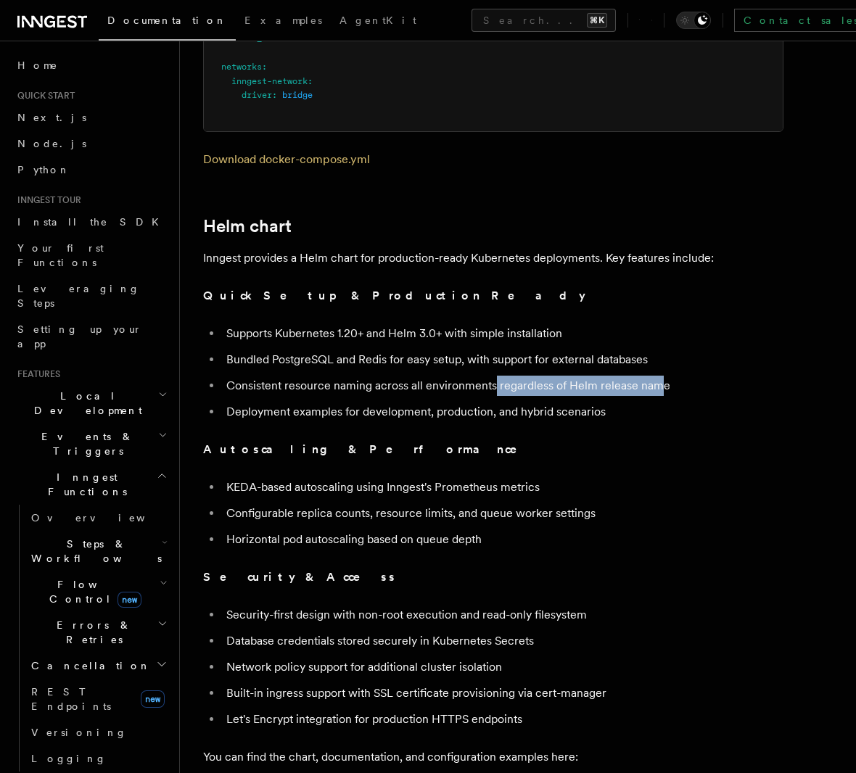
drag, startPoint x: 494, startPoint y: 347, endPoint x: 566, endPoint y: 363, distance: 73.7
click at [655, 376] on li "Consistent resource naming across all environments regardless of Helm release n…" at bounding box center [502, 386] width 561 height 20
click at [503, 477] on li "KEDA-based autoscaling using Inngest's Prometheus metrics" at bounding box center [502, 487] width 561 height 20
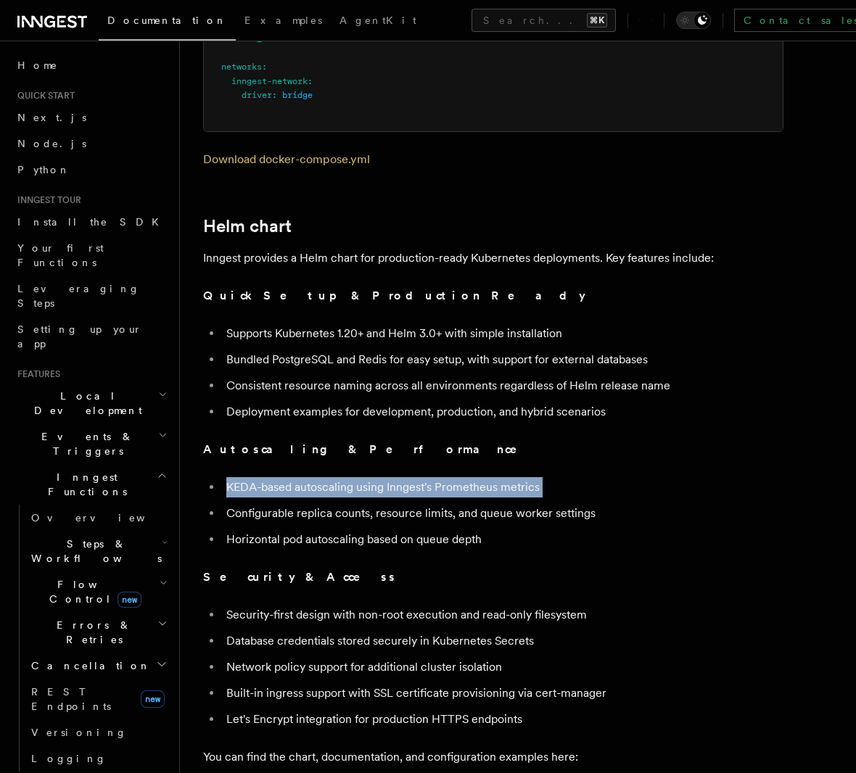
click at [503, 477] on li "KEDA-based autoscaling using Inngest's Prometheus metrics" at bounding box center [502, 487] width 561 height 20
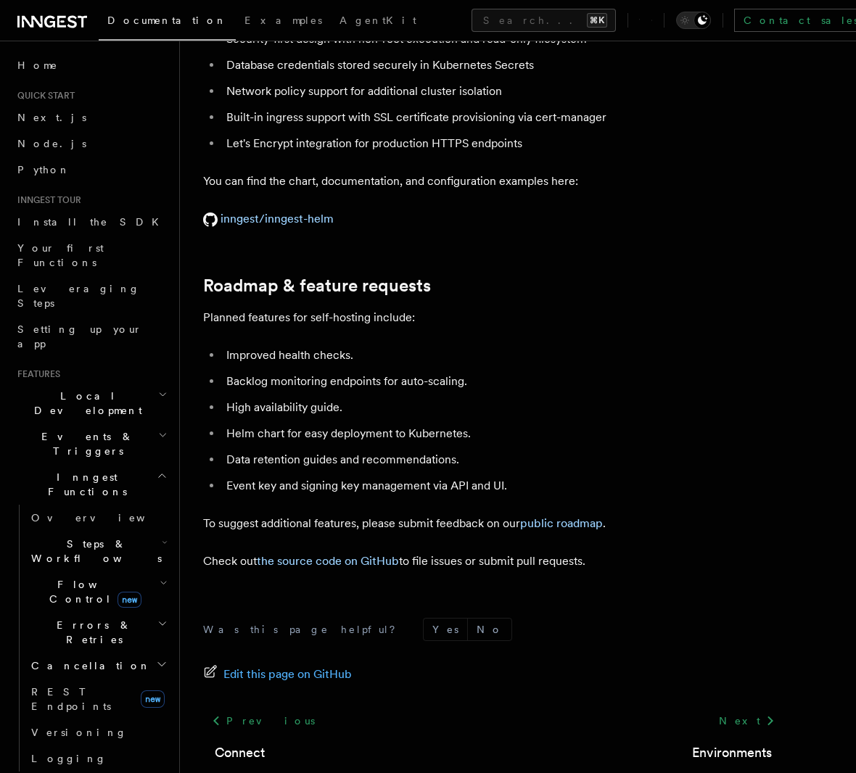
scroll to position [5450, 0]
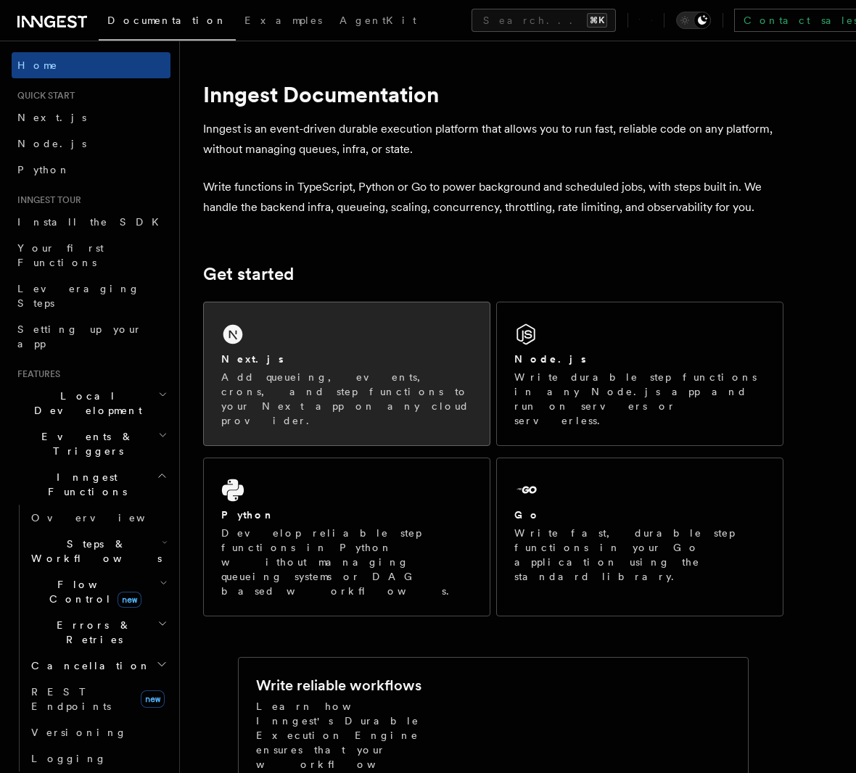
click at [320, 329] on div "Next.js Add queueing, events, crons, and step functions to your Next app on any…" at bounding box center [347, 373] width 286 height 143
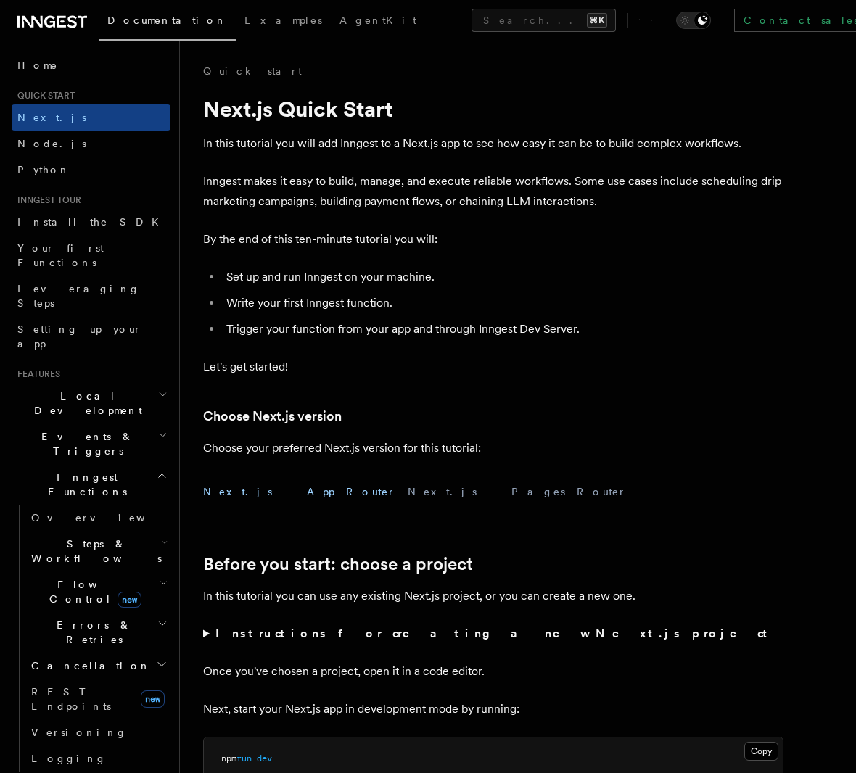
click at [286, 498] on button "Next.js - App Router" at bounding box center [299, 492] width 193 height 33
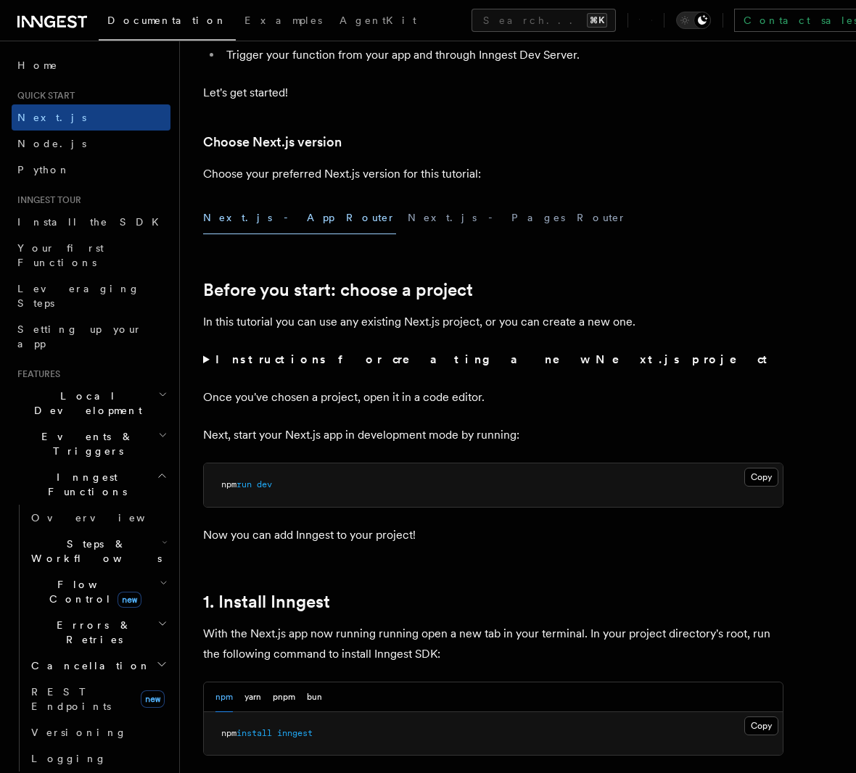
scroll to position [282, 0]
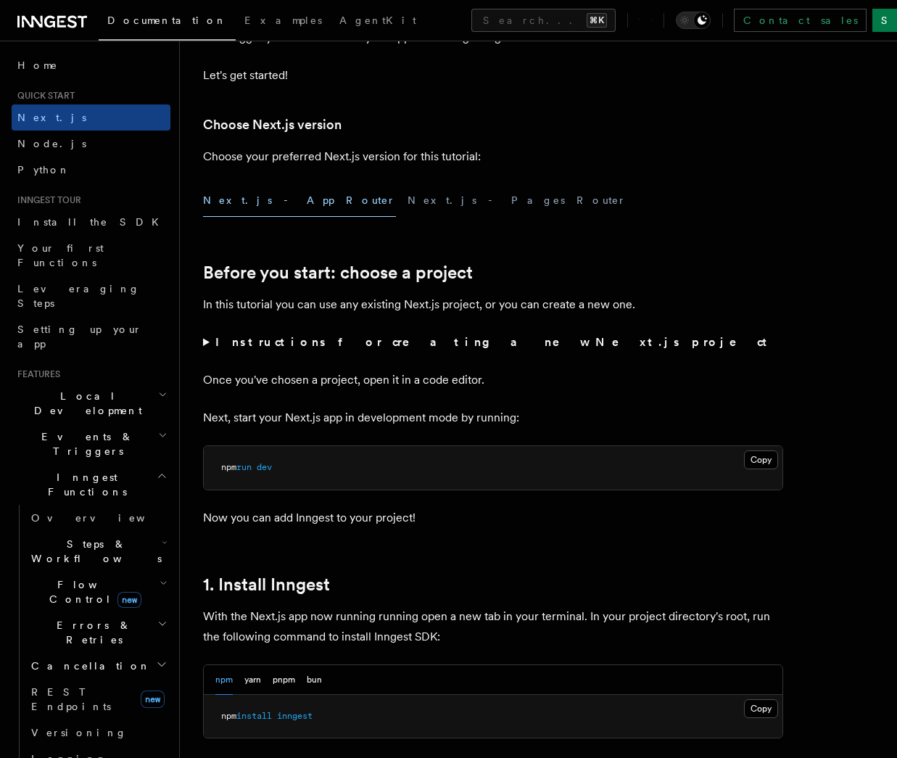
scroll to position [305, 0]
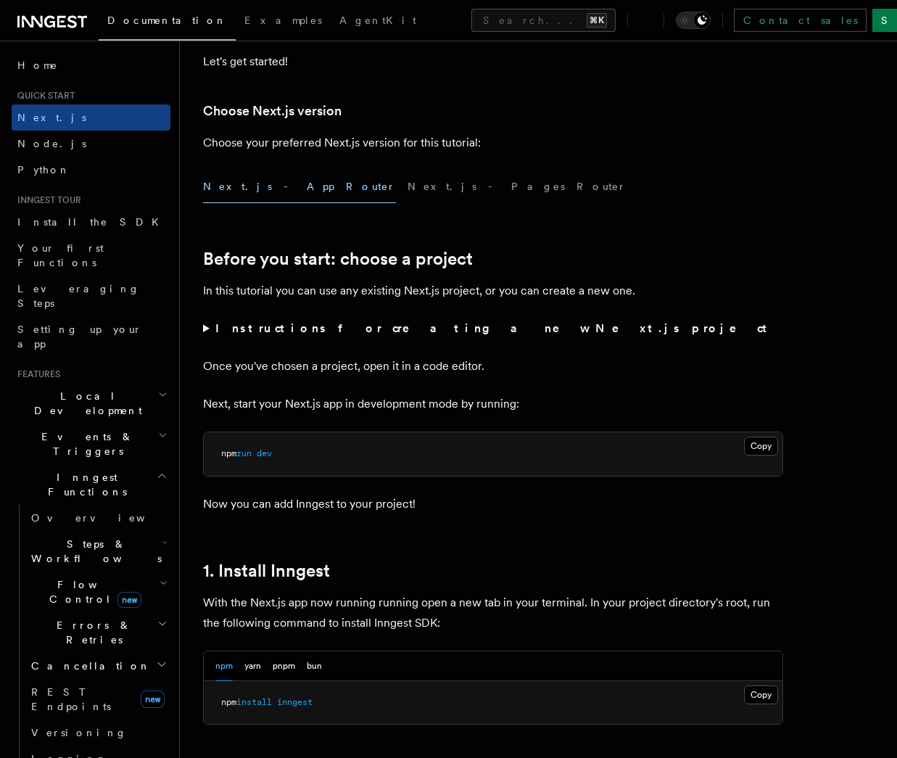
drag, startPoint x: 287, startPoint y: 669, endPoint x: 297, endPoint y: 680, distance: 13.9
click at [287, 669] on button "pnpm" at bounding box center [284, 666] width 22 height 30
click at [756, 697] on button "Copy Copied" at bounding box center [761, 694] width 34 height 19
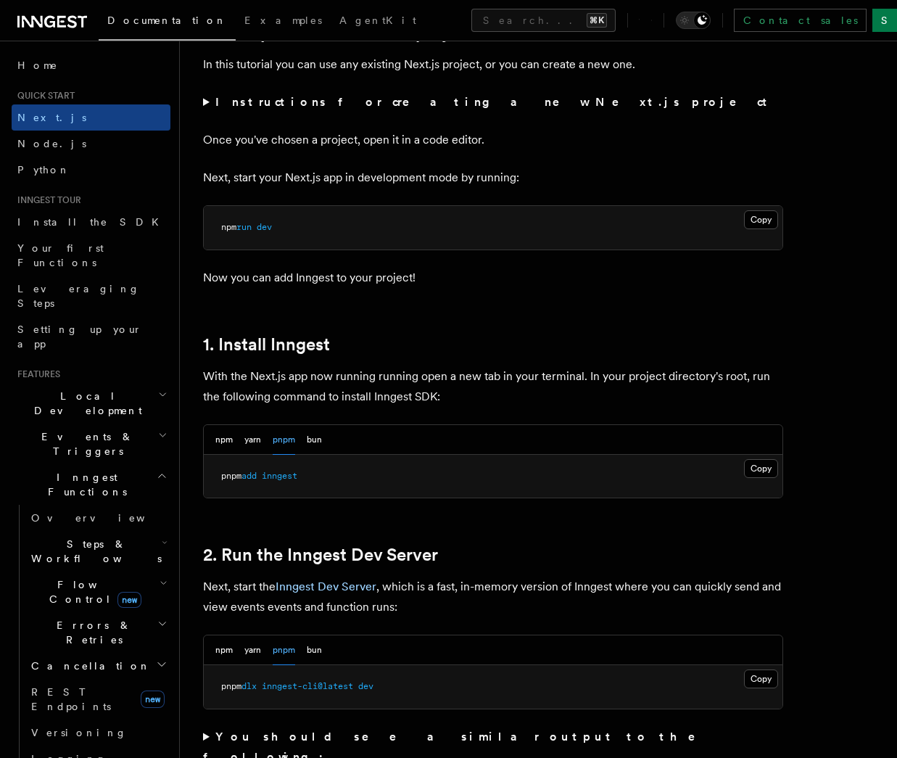
scroll to position [539, 0]
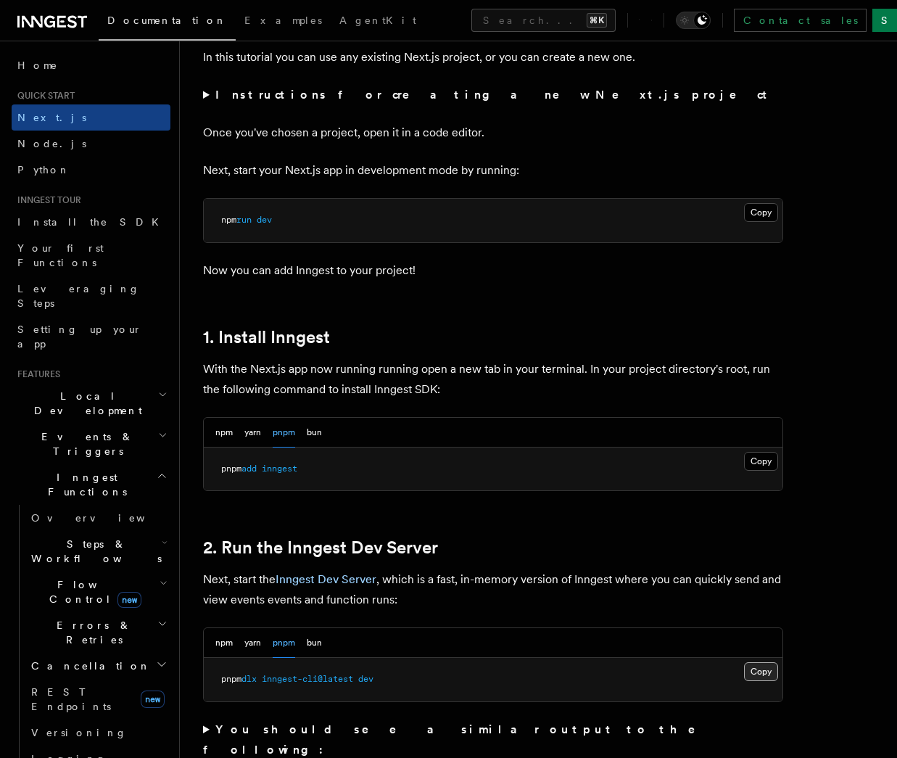
click at [761, 672] on button "Copy Copied" at bounding box center [761, 671] width 34 height 19
click at [767, 671] on button "Copy Copied" at bounding box center [761, 671] width 34 height 19
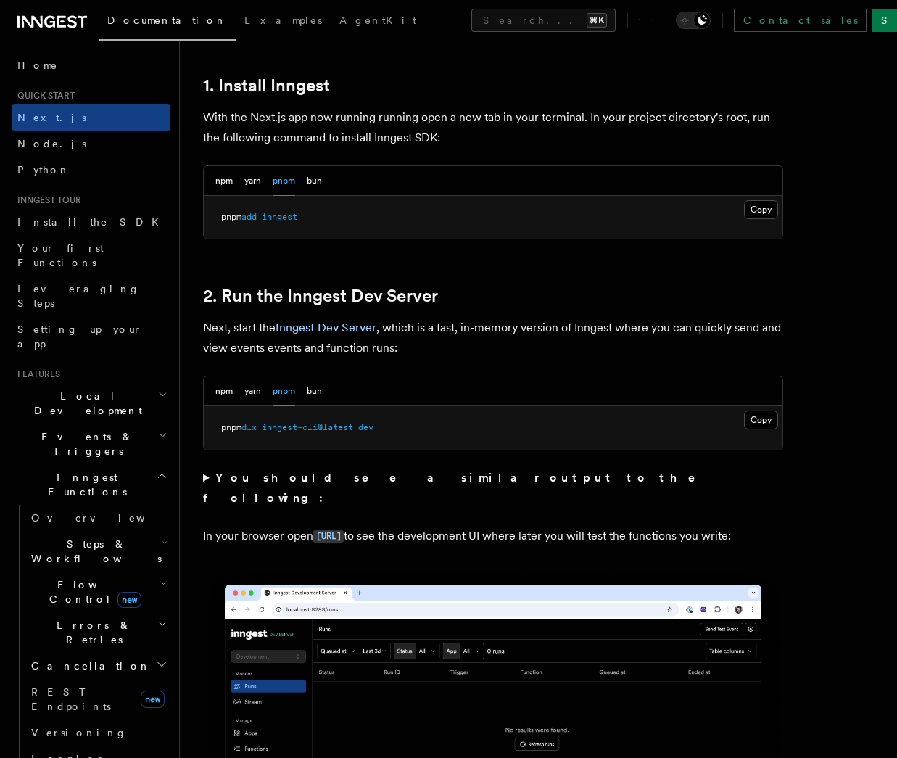
scroll to position [849, 0]
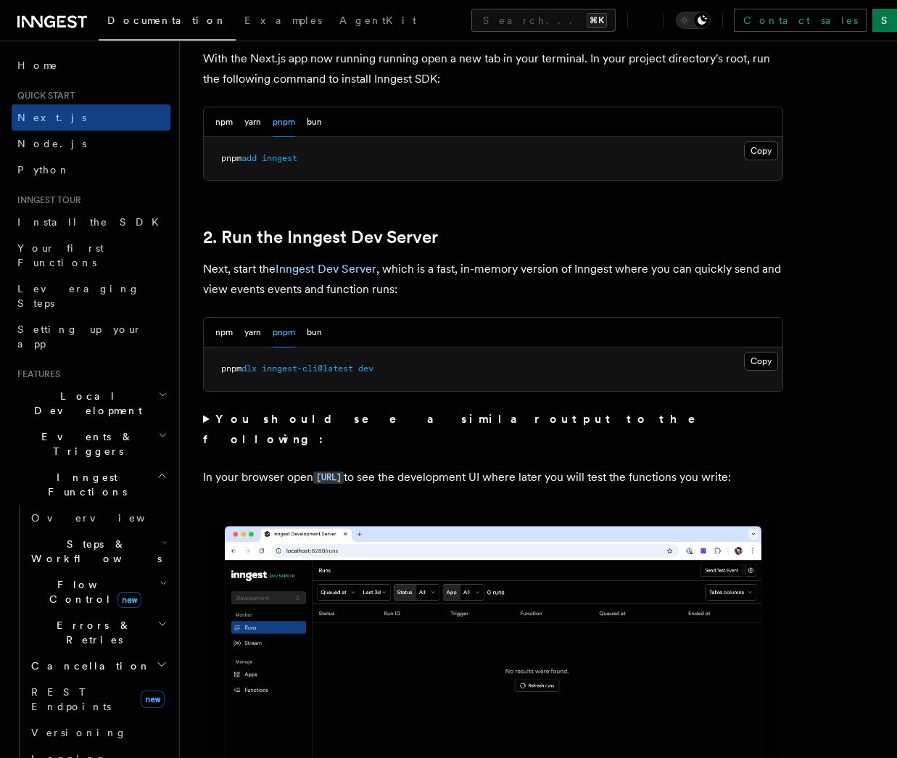
click at [244, 421] on strong "You should see a similar output to the following:" at bounding box center [459, 429] width 513 height 34
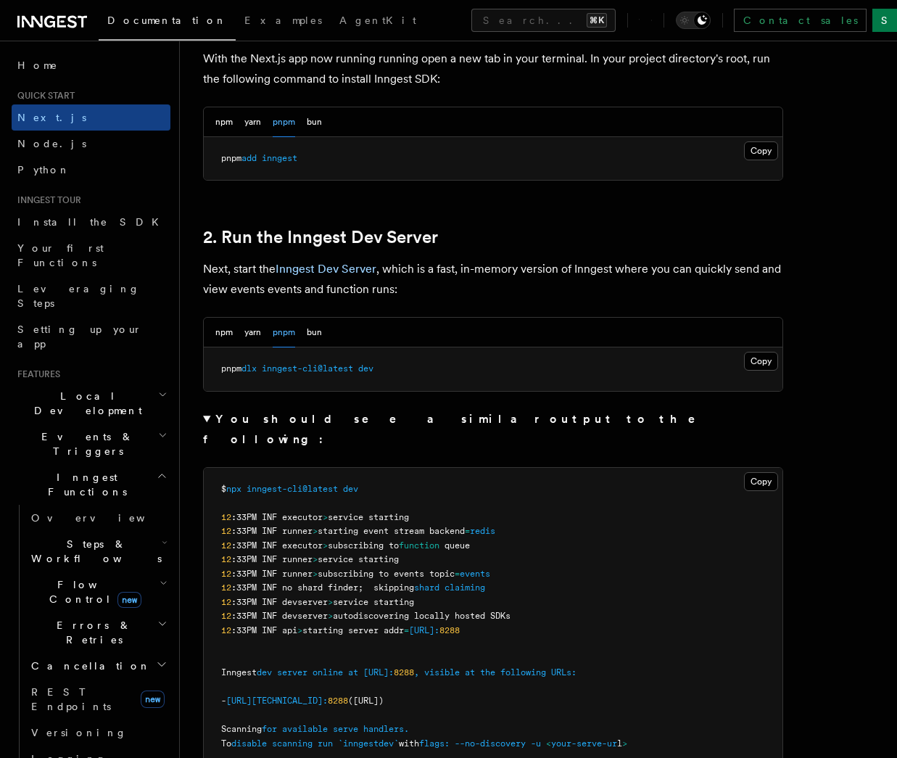
click at [214, 422] on summary "You should see a similar output to the following:" at bounding box center [493, 429] width 580 height 41
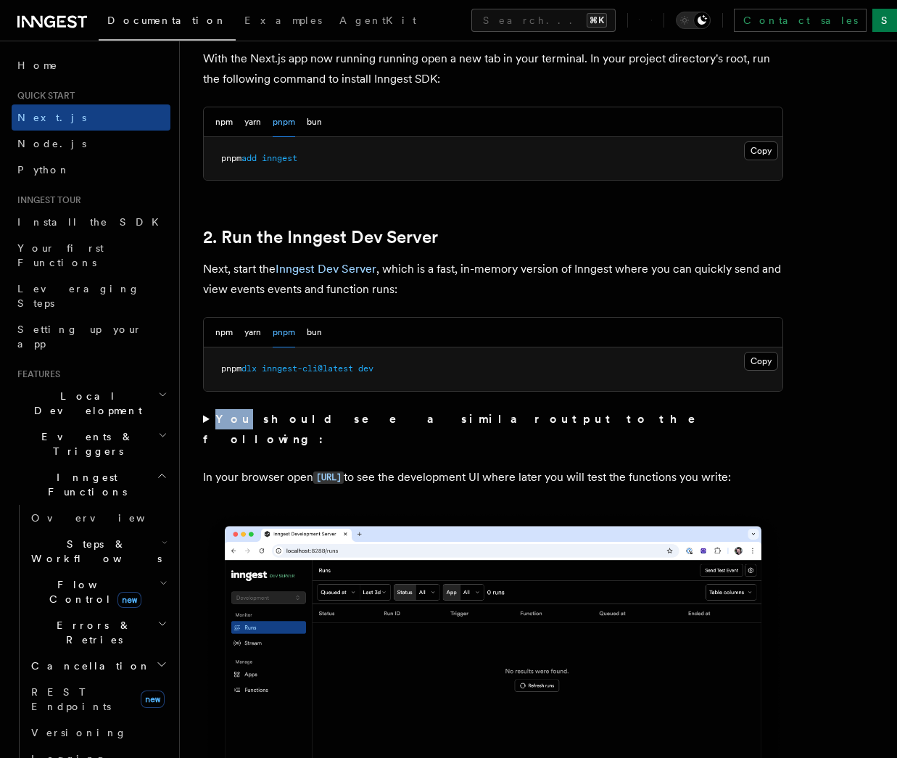
click at [214, 422] on summary "You should see a similar output to the following:" at bounding box center [493, 429] width 580 height 41
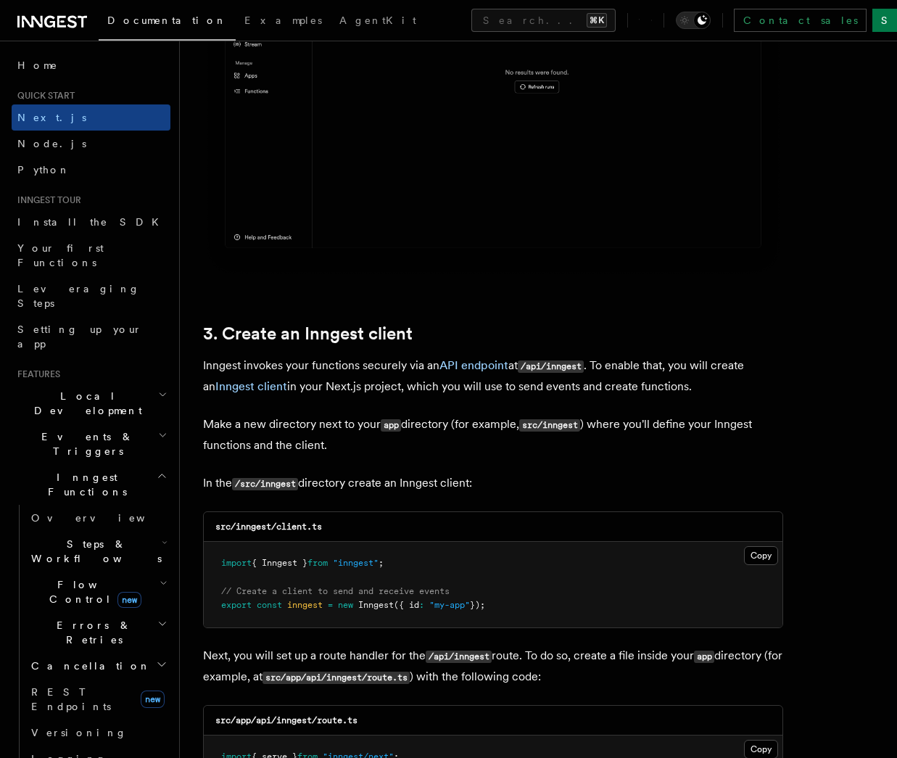
scroll to position [1768, 0]
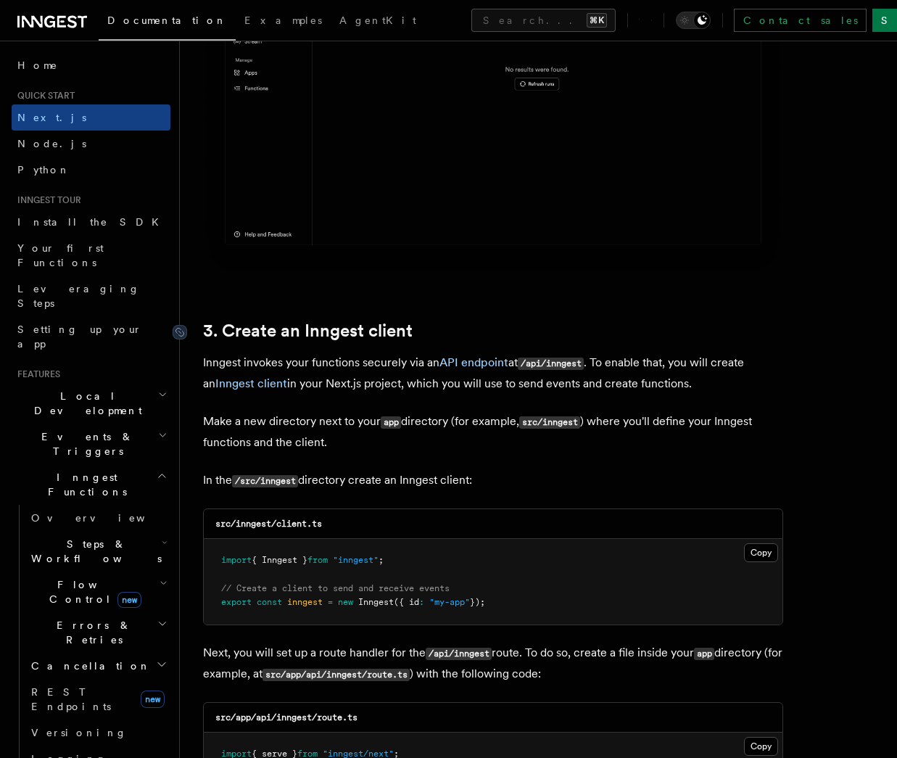
click at [334, 337] on link "3. Create an Inngest client" at bounding box center [308, 331] width 210 height 20
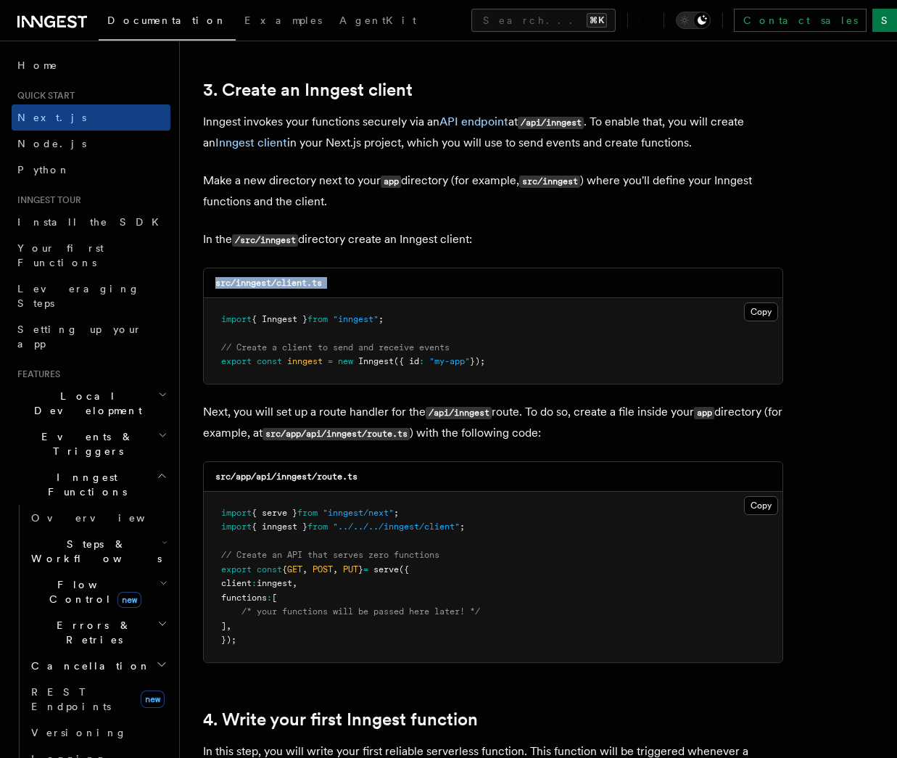
click at [334, 337] on div "src/inngest/client.ts Copy Copied import { Inngest } from "inngest" ; // Create…" at bounding box center [493, 326] width 580 height 117
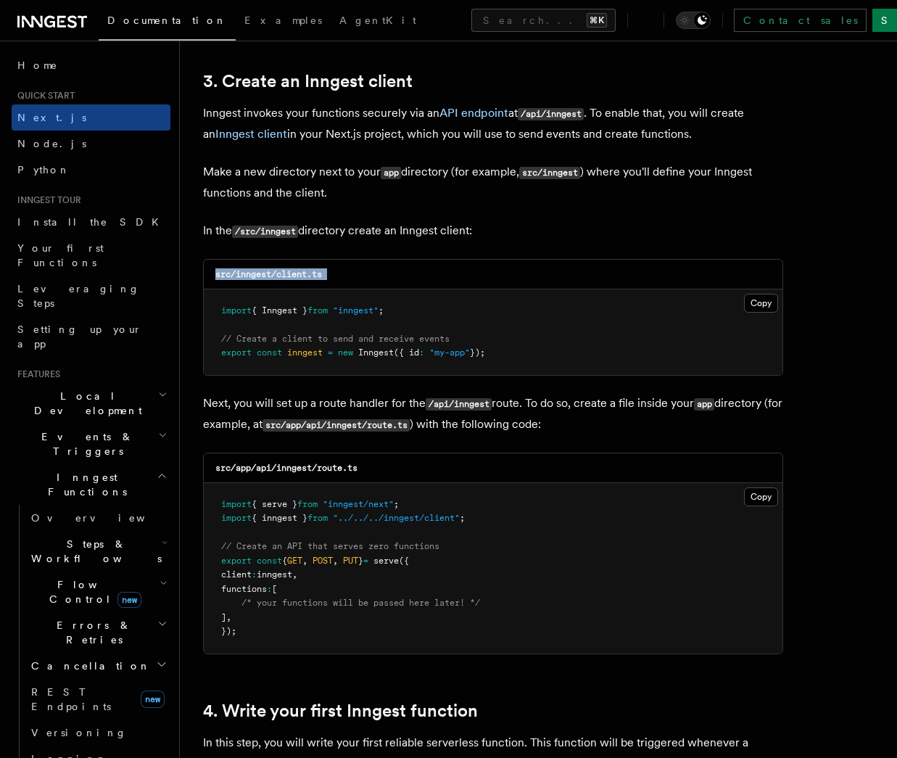
scroll to position [2018, 0]
click at [251, 276] on code "src/inngest/client.ts" at bounding box center [268, 273] width 107 height 10
drag, startPoint x: 280, startPoint y: 276, endPoint x: 356, endPoint y: 276, distance: 76.2
click at [356, 276] on div "src/inngest/client.ts" at bounding box center [493, 274] width 579 height 30
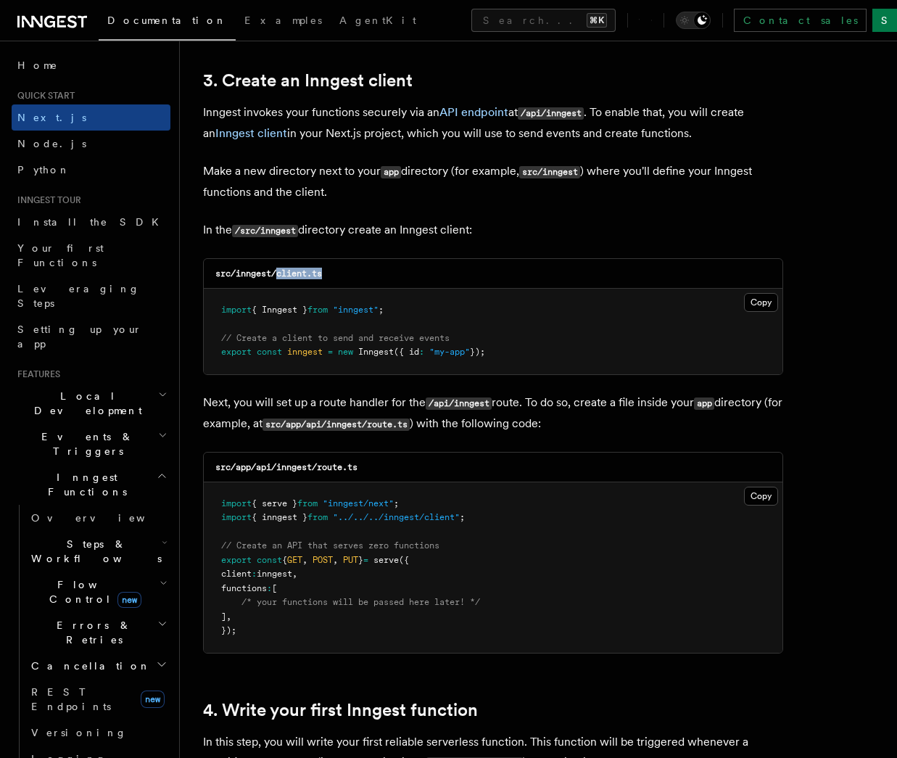
copy code "client.ts"
click at [751, 313] on pre "import { Inngest } from "inngest" ; // Create a client to send and receive even…" at bounding box center [493, 332] width 579 height 86
click at [757, 305] on button "Copy Copied" at bounding box center [761, 302] width 34 height 19
drag, startPoint x: 394, startPoint y: 427, endPoint x: 854, endPoint y: 281, distance: 483.3
click at [410, 429] on code "src/app/api/inngest/route.ts" at bounding box center [336, 424] width 147 height 12
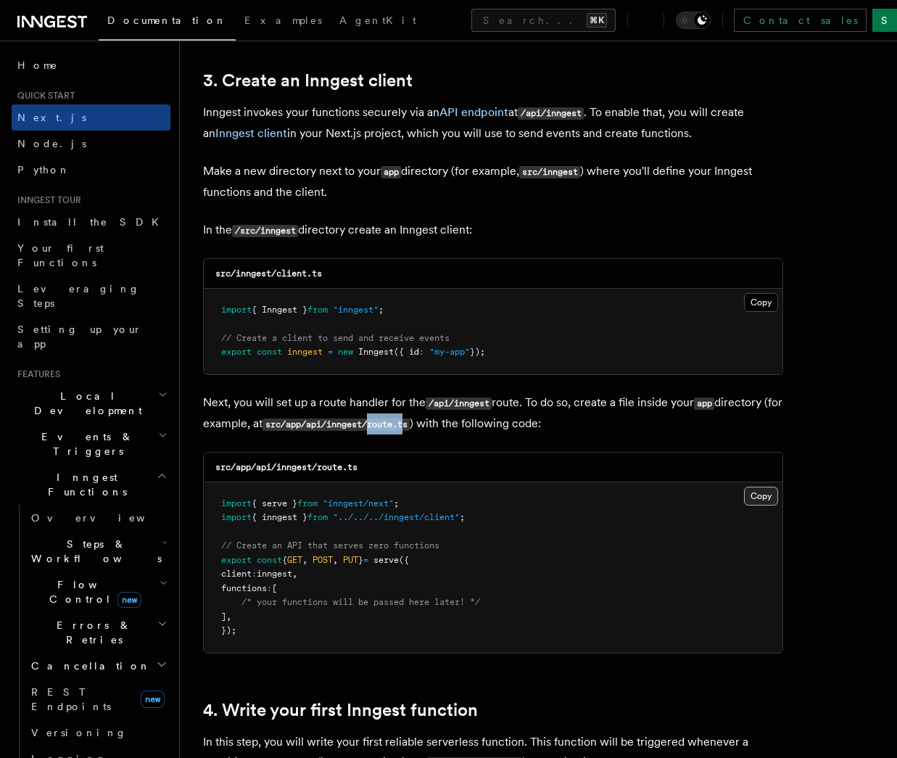
click at [756, 503] on button "Copy Copied" at bounding box center [761, 496] width 34 height 19
click at [476, 408] on code "/api/inngest" at bounding box center [459, 403] width 66 height 12
copy code "inngest"
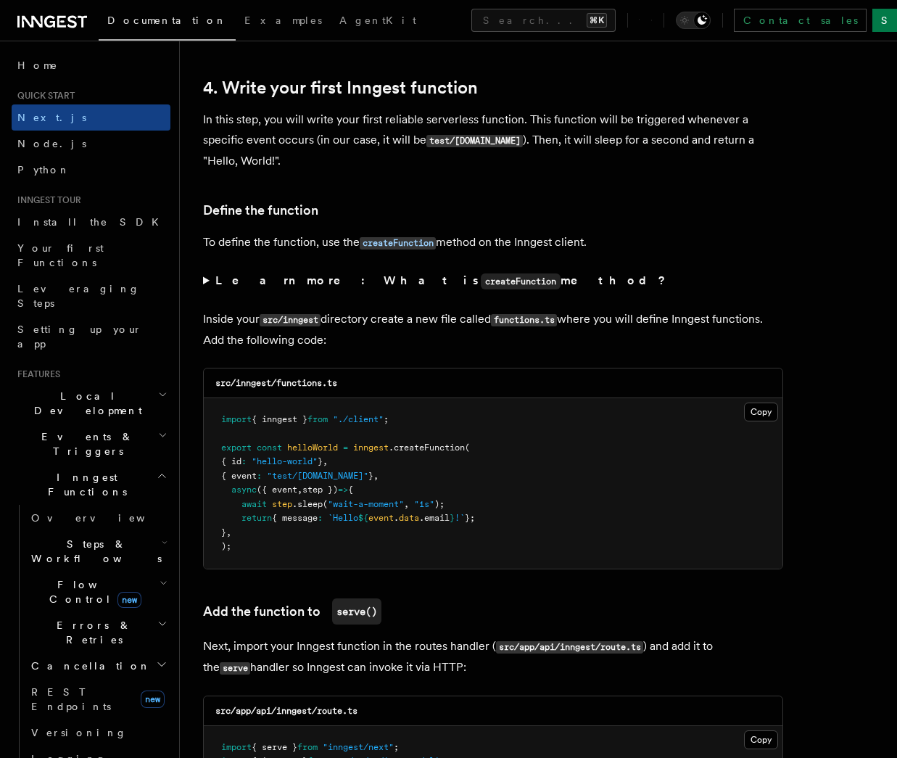
scroll to position [2646, 0]
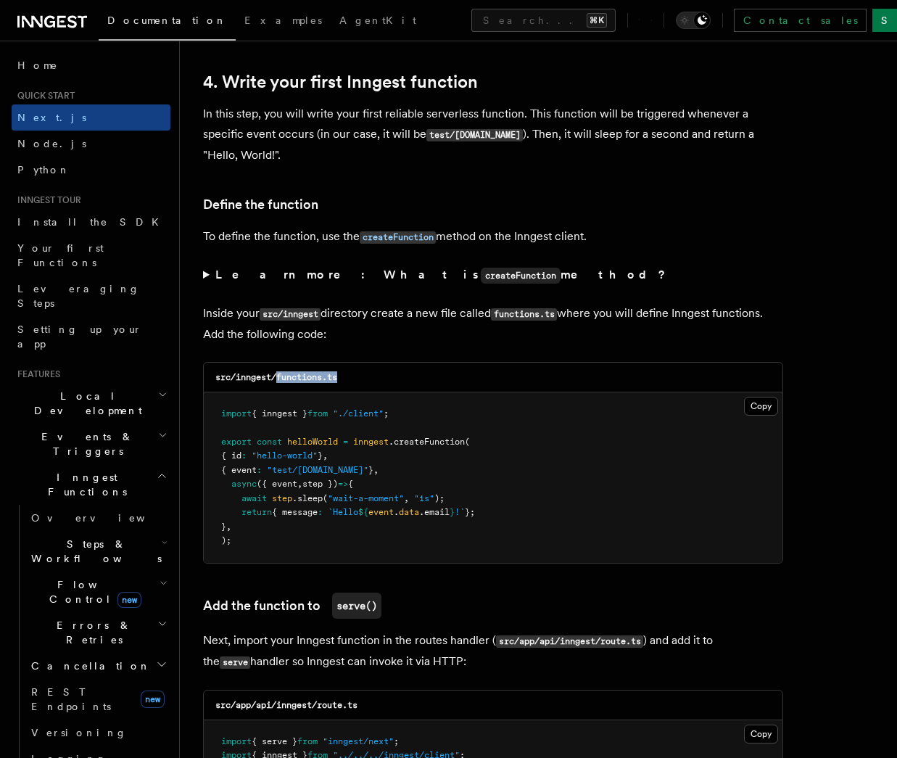
drag, startPoint x: 276, startPoint y: 381, endPoint x: 349, endPoint y: 383, distance: 72.6
click at [349, 381] on div "src/inngest/functions.ts" at bounding box center [493, 378] width 579 height 30
copy code "functions.ts"
click at [760, 407] on button "Copy Copied" at bounding box center [761, 406] width 34 height 19
